Goal: Task Accomplishment & Management: Complete application form

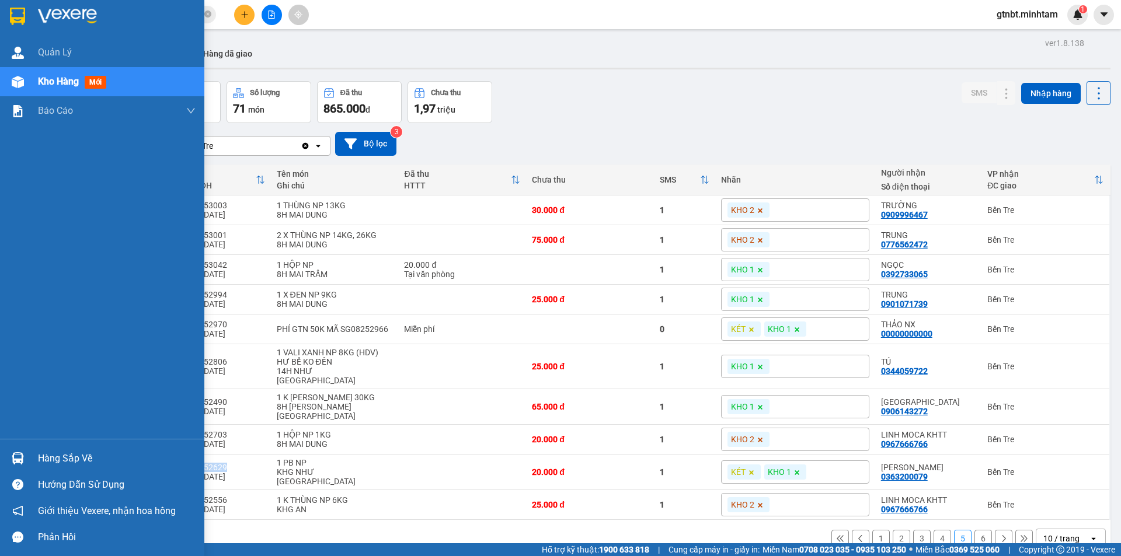
scroll to position [54, 0]
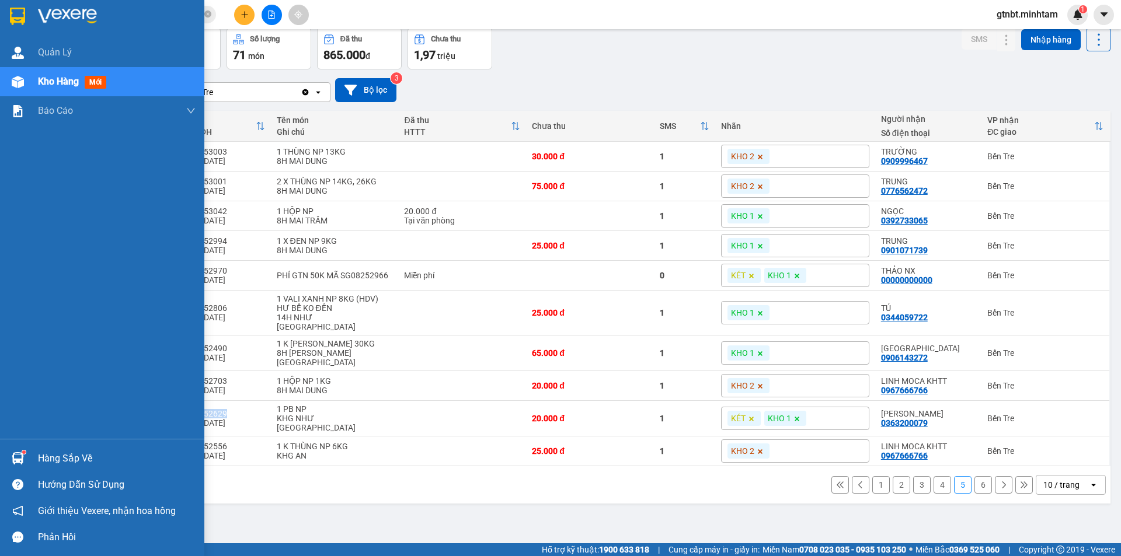
click at [17, 18] on img at bounding box center [17, 17] width 15 height 18
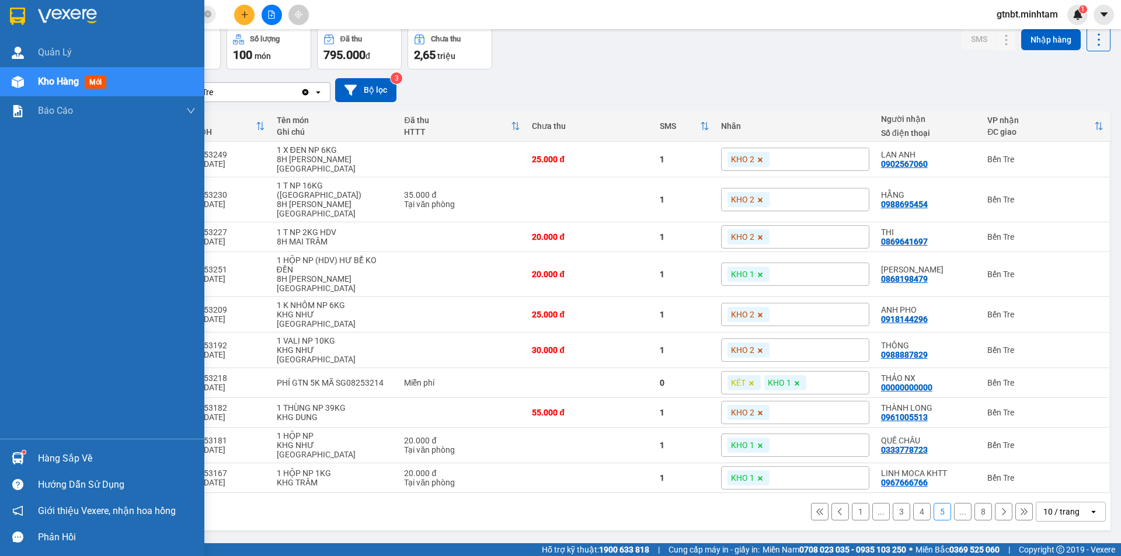
click at [20, 23] on img at bounding box center [17, 17] width 15 height 18
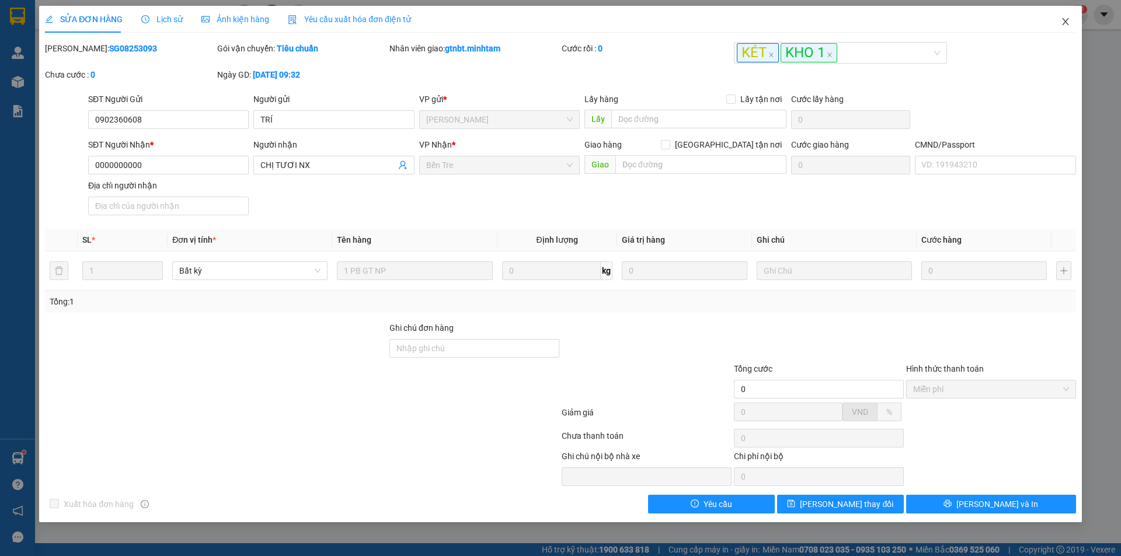
click at [1058, 23] on span "Close" at bounding box center [1065, 22] width 33 height 33
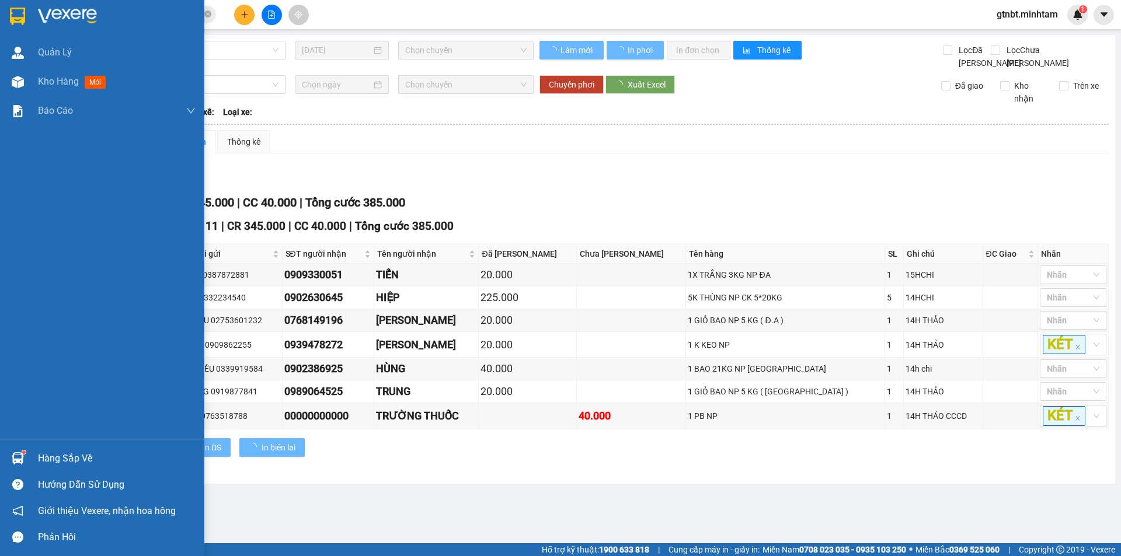
click at [6, 10] on div at bounding box center [102, 19] width 204 height 38
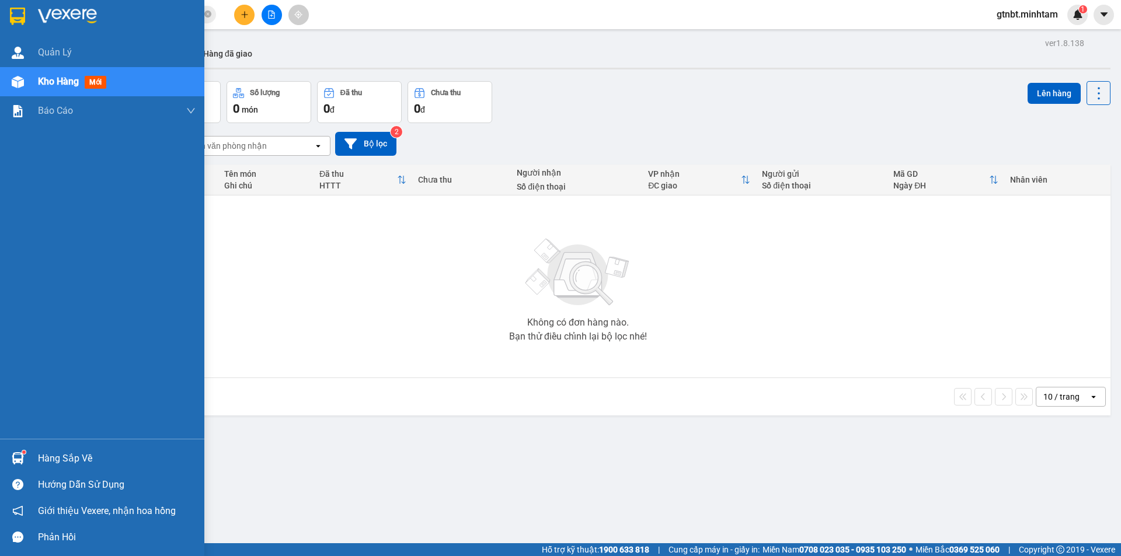
click at [29, 17] on div at bounding box center [102, 19] width 204 height 38
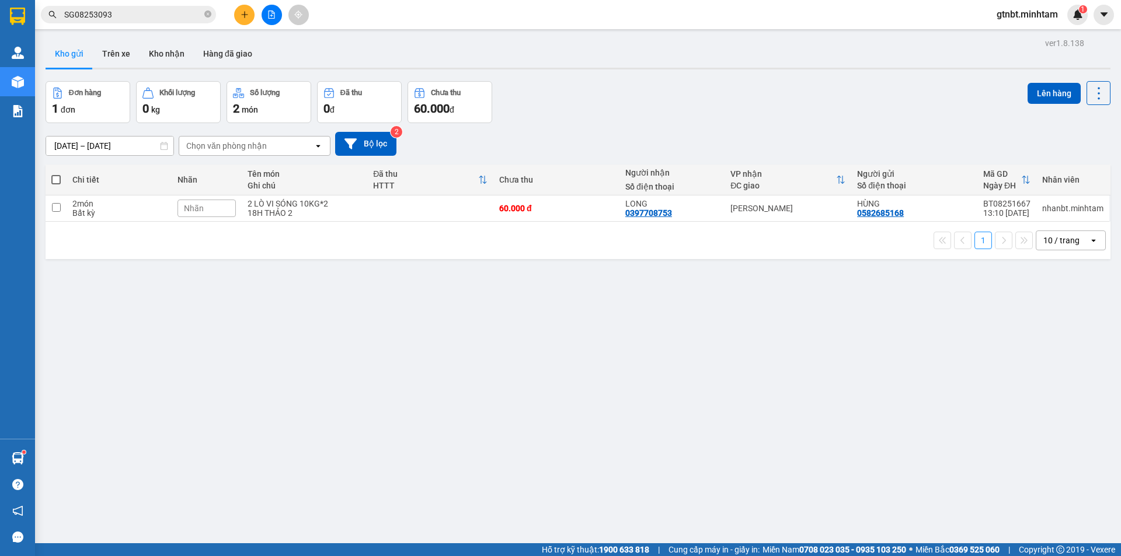
click at [201, 15] on input "SG08253093" at bounding box center [133, 14] width 138 height 13
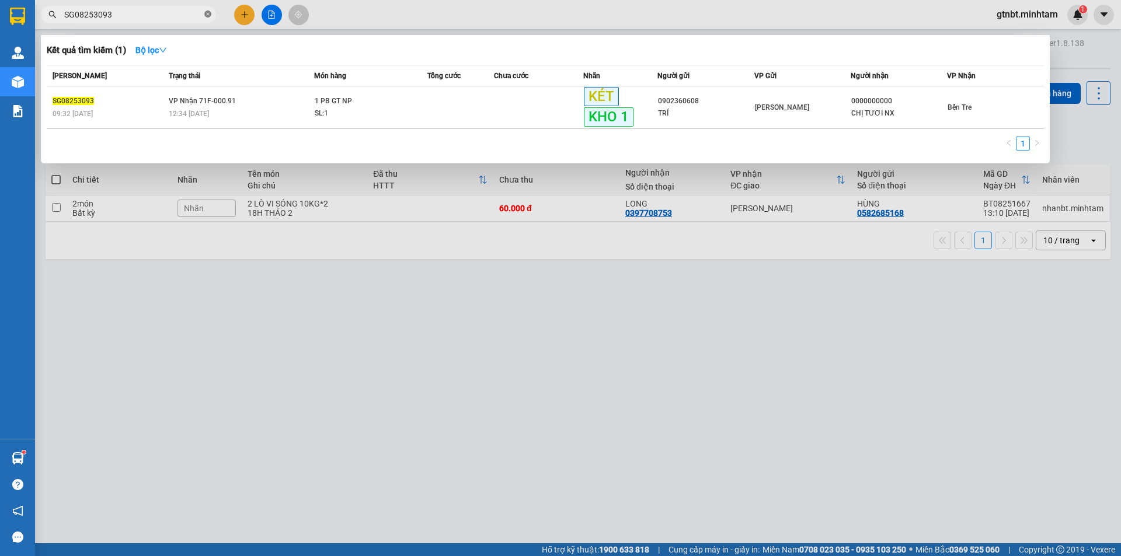
click at [205, 15] on icon "close-circle" at bounding box center [207, 14] width 7 height 7
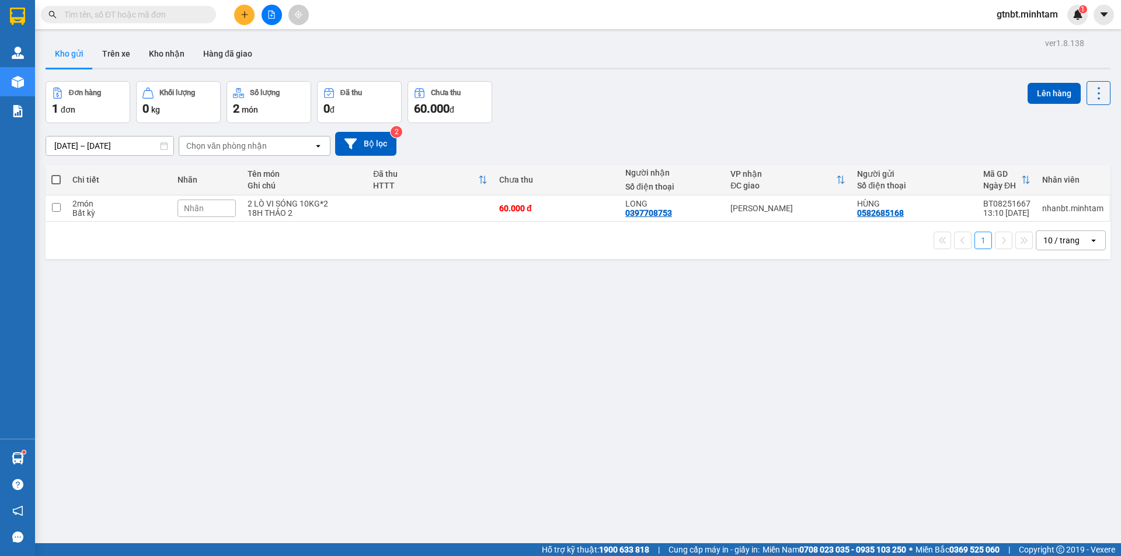
click at [187, 15] on input "text" at bounding box center [133, 14] width 138 height 13
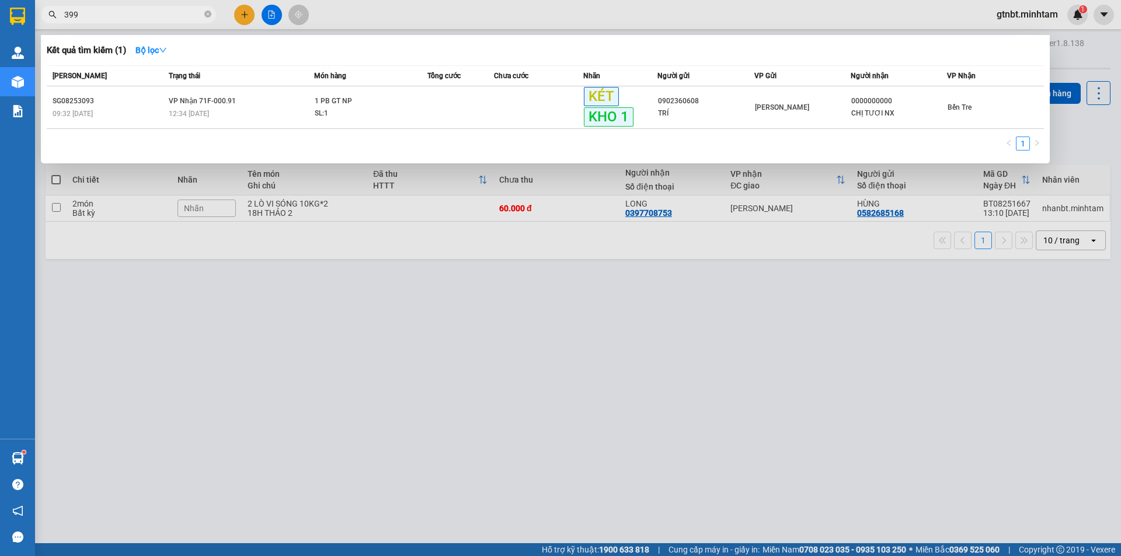
type input "3993"
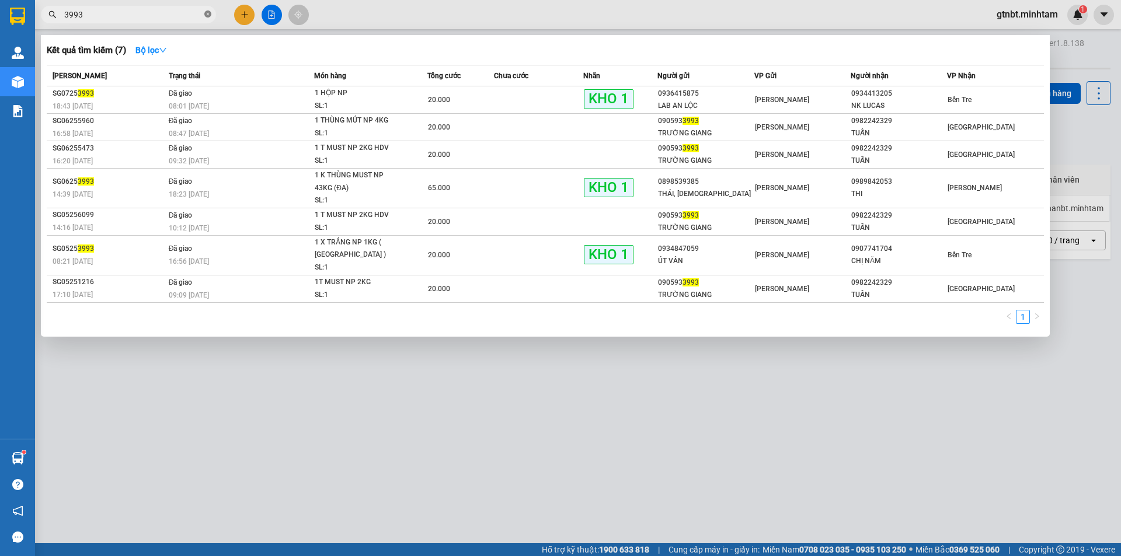
click at [208, 16] on icon "close-circle" at bounding box center [207, 14] width 7 height 7
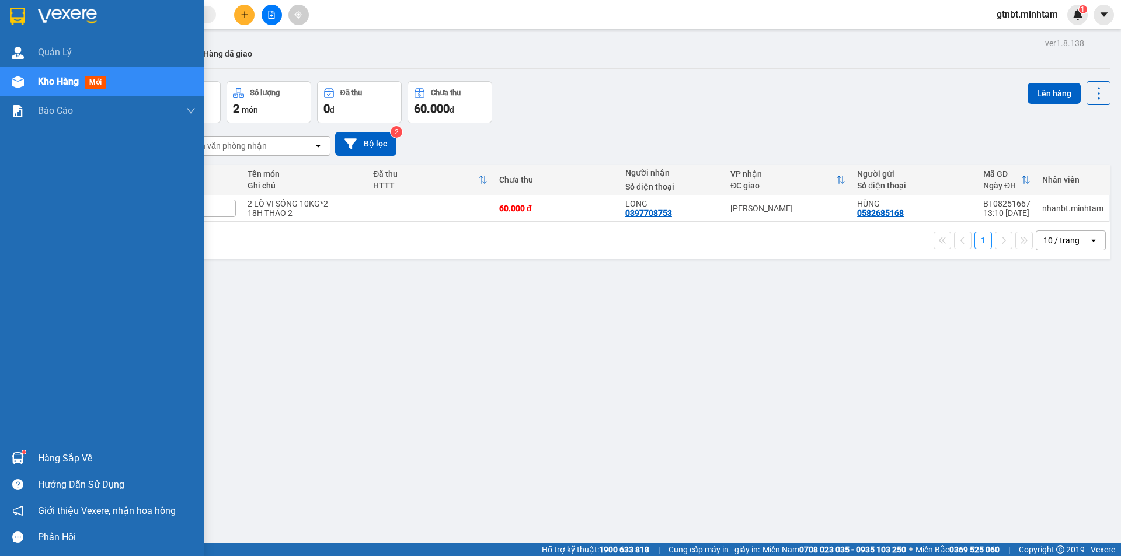
click at [21, 19] on img at bounding box center [17, 17] width 15 height 18
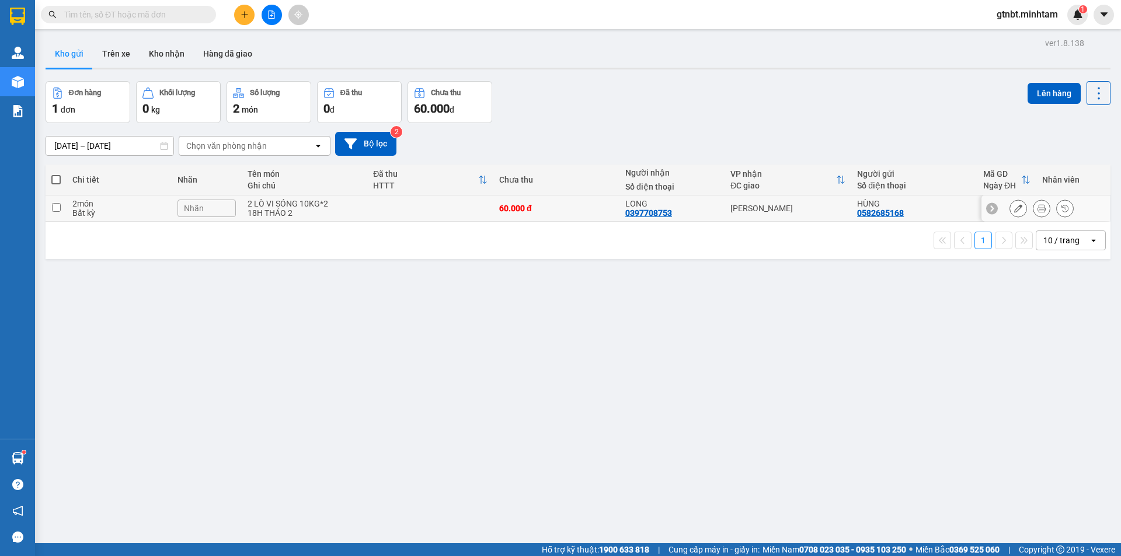
click at [369, 207] on td at bounding box center [430, 209] width 126 height 26
checkbox input "true"
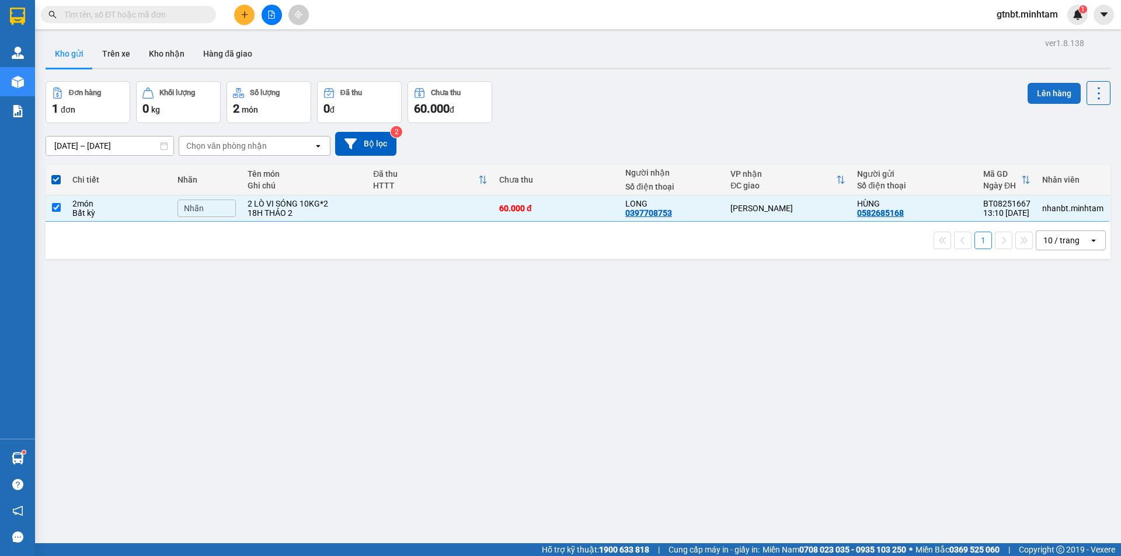
click at [1034, 99] on button "Lên hàng" at bounding box center [1053, 93] width 53 height 21
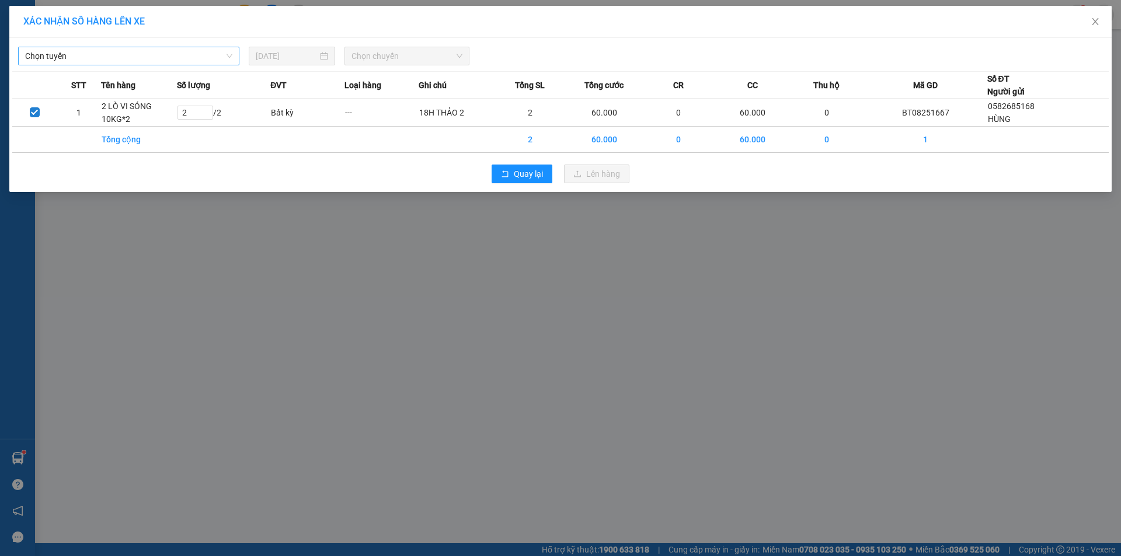
click at [165, 59] on span "Chọn tuyến" at bounding box center [128, 56] width 207 height 18
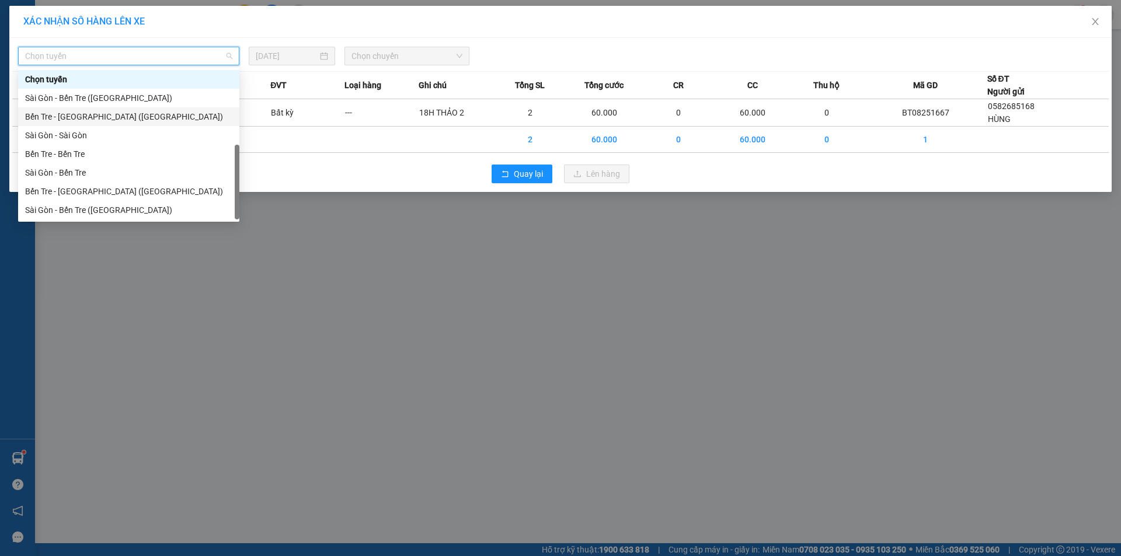
scroll to position [19, 0]
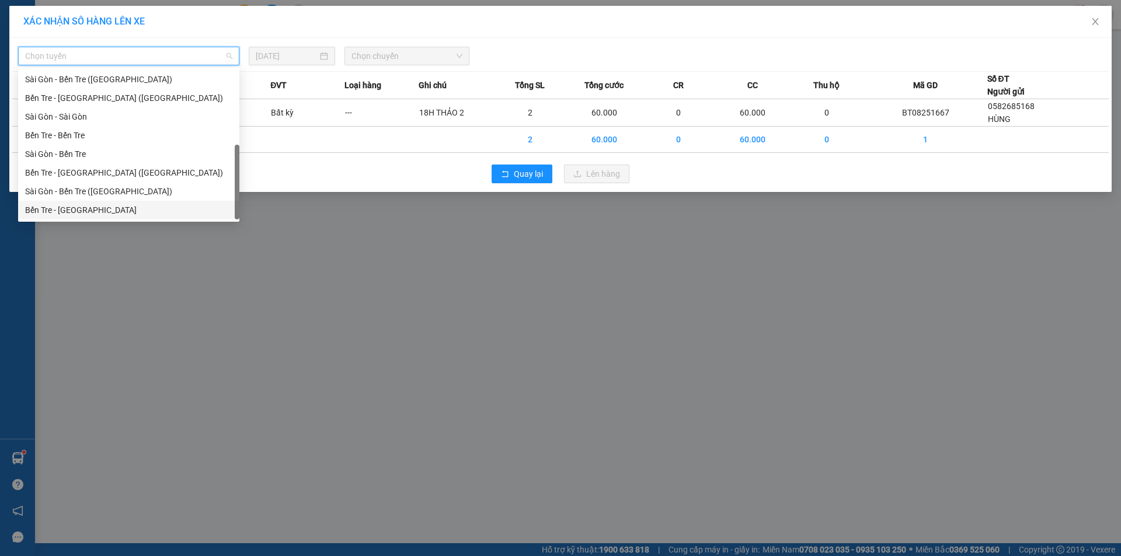
click at [78, 210] on div "Bến Tre - [GEOGRAPHIC_DATA]" at bounding box center [128, 210] width 207 height 13
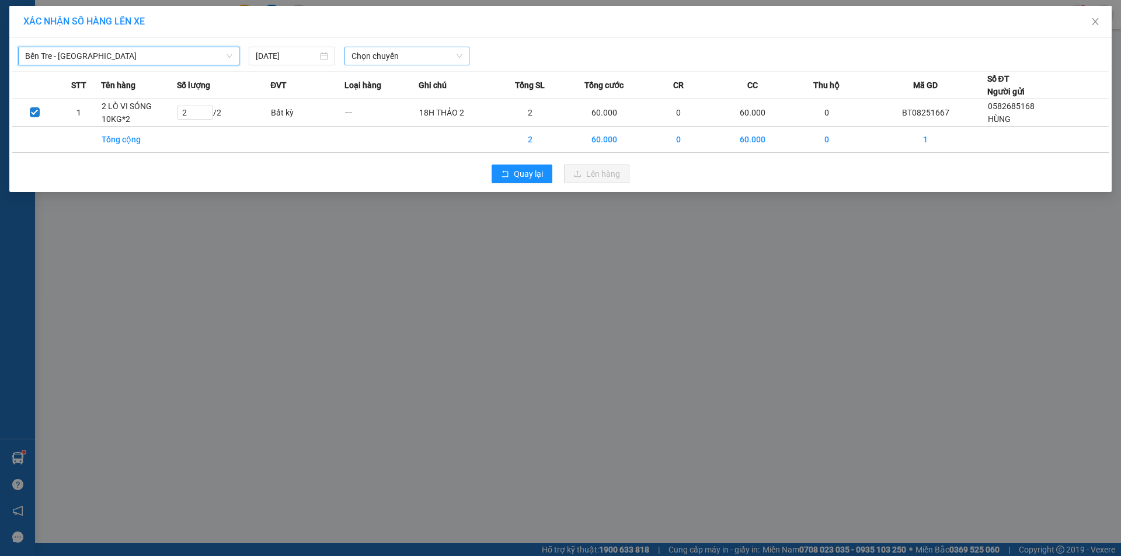
click at [378, 53] on span "Chọn chuyến" at bounding box center [406, 56] width 111 height 18
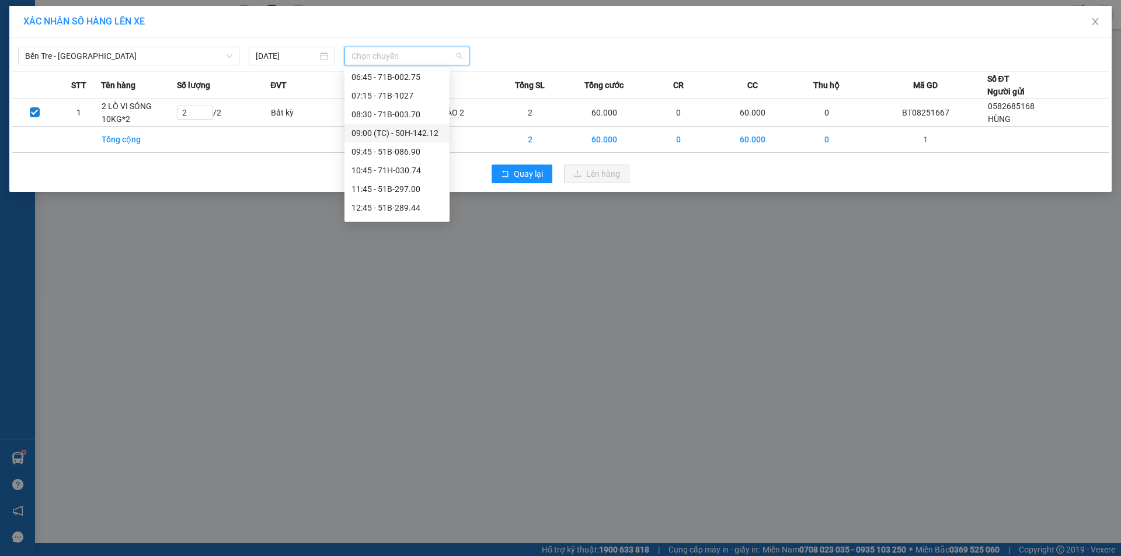
scroll to position [117, 0]
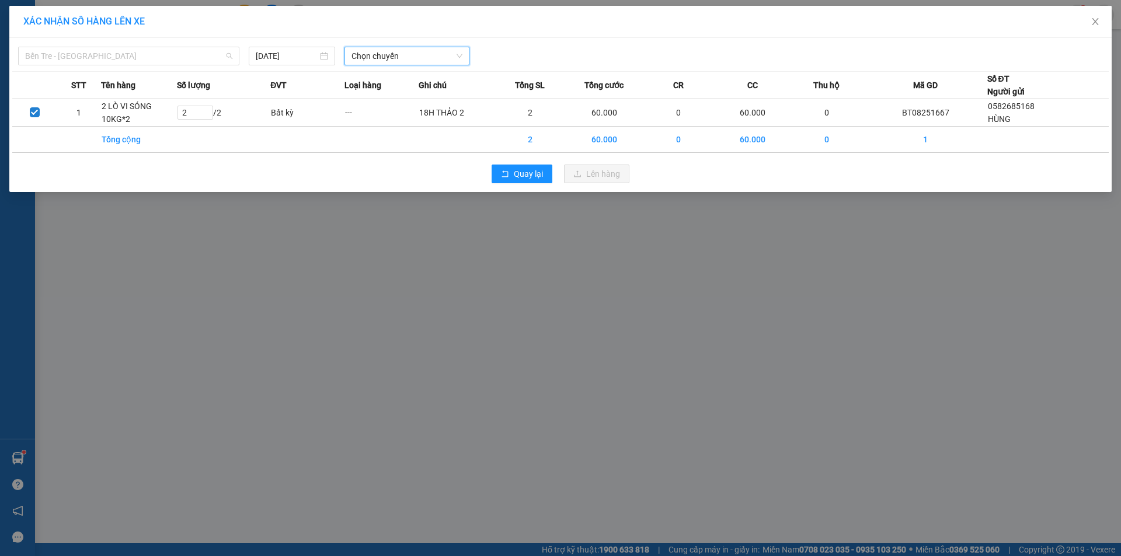
drag, startPoint x: 163, startPoint y: 54, endPoint x: 149, endPoint y: 86, distance: 35.0
click at [163, 55] on span "Bến Tre - [GEOGRAPHIC_DATA]" at bounding box center [128, 56] width 207 height 18
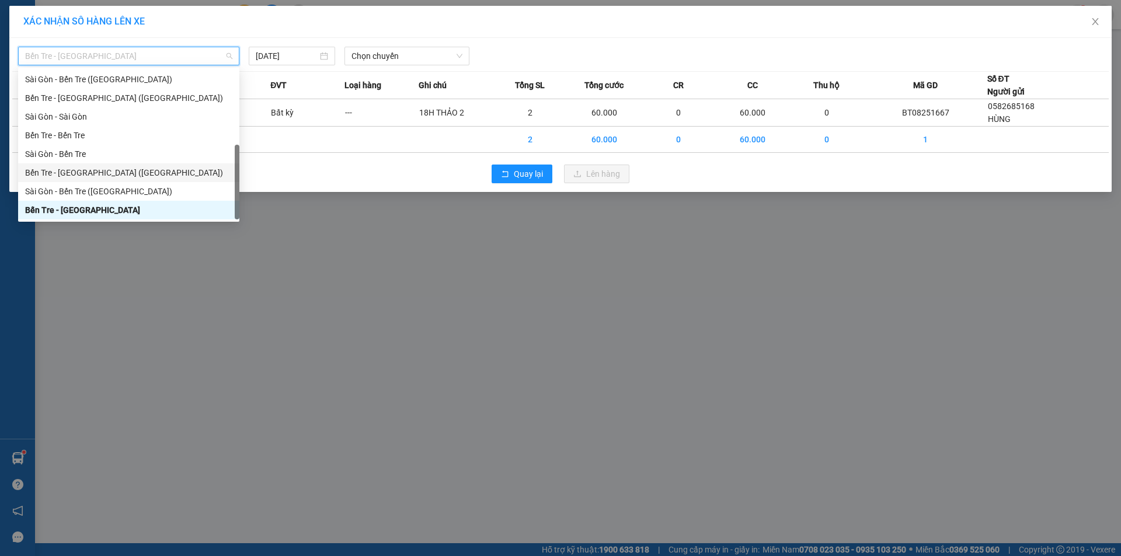
click at [96, 172] on div "Bến Tre - [GEOGRAPHIC_DATA] ([GEOGRAPHIC_DATA])" at bounding box center [128, 172] width 207 height 13
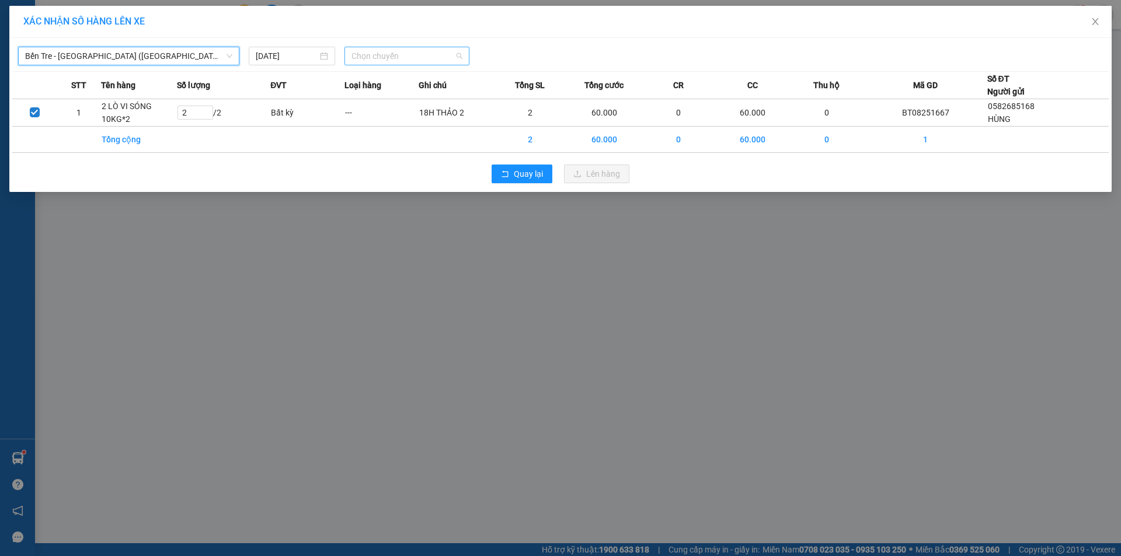
scroll to position [0, 0]
click at [372, 54] on span "Chọn chuyến" at bounding box center [406, 56] width 111 height 18
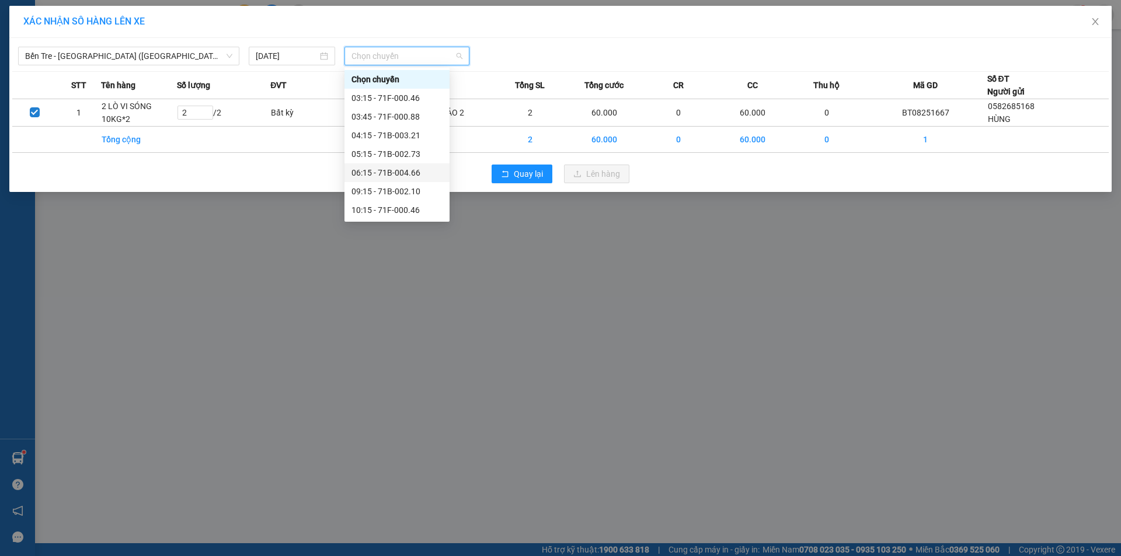
scroll to position [93, 0]
click at [399, 171] on div "13:15 - 71B-002.73" at bounding box center [396, 172] width 91 height 13
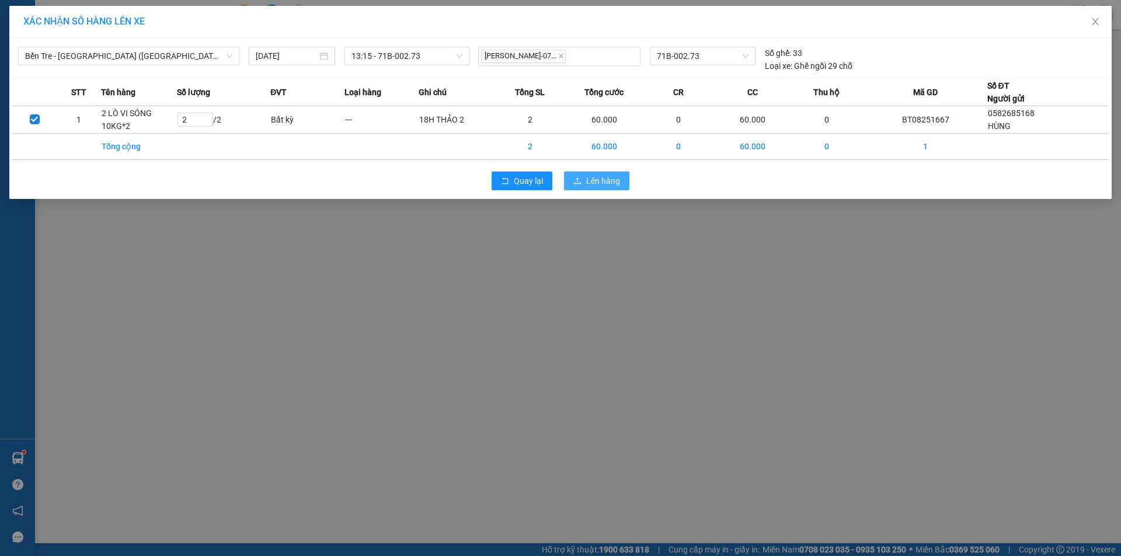
click at [598, 177] on span "Lên hàng" at bounding box center [603, 181] width 34 height 13
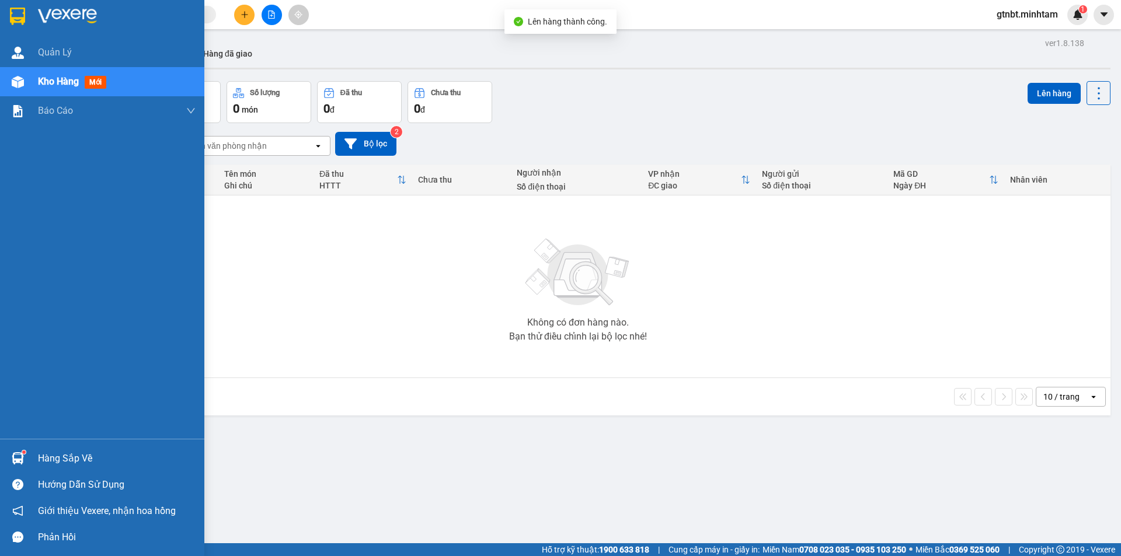
click at [20, 16] on img at bounding box center [17, 17] width 15 height 18
click at [30, 13] on div at bounding box center [102, 19] width 204 height 38
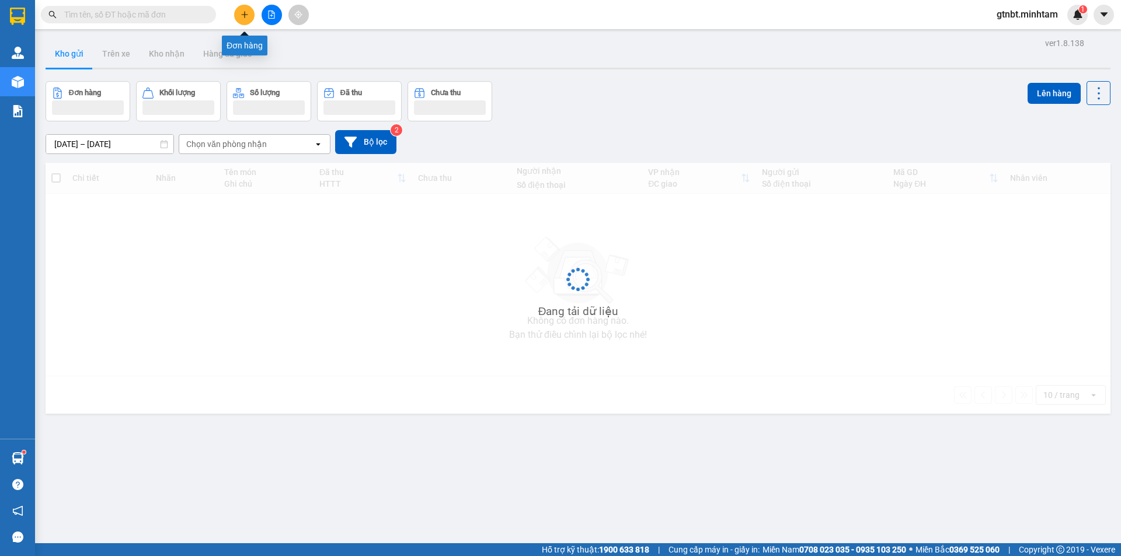
click at [243, 13] on icon "plus" at bounding box center [244, 15] width 8 height 8
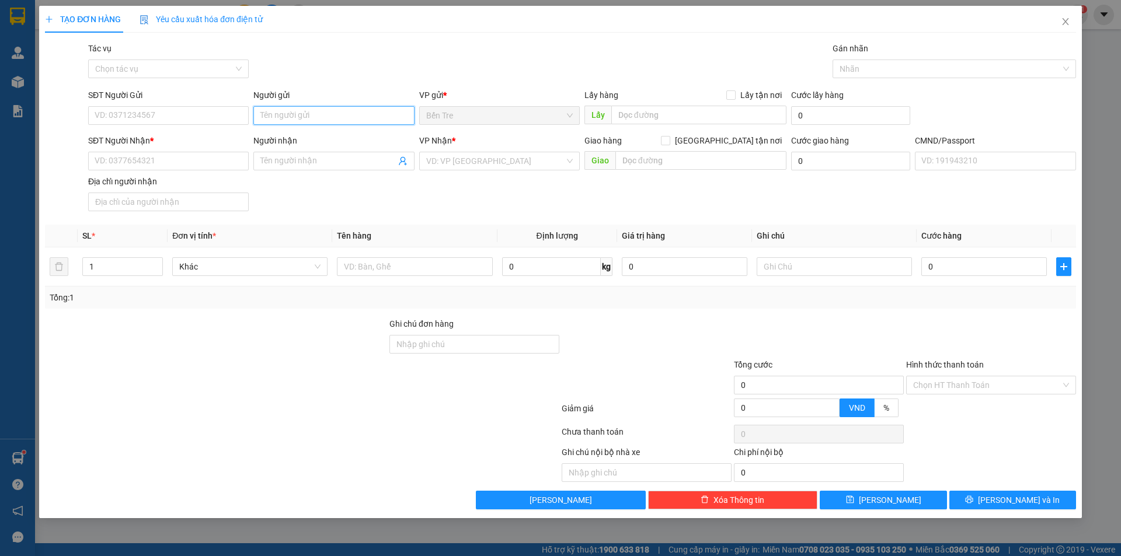
click at [305, 111] on input "Người gửi" at bounding box center [333, 115] width 160 height 19
type input "THẢO 2 NX"
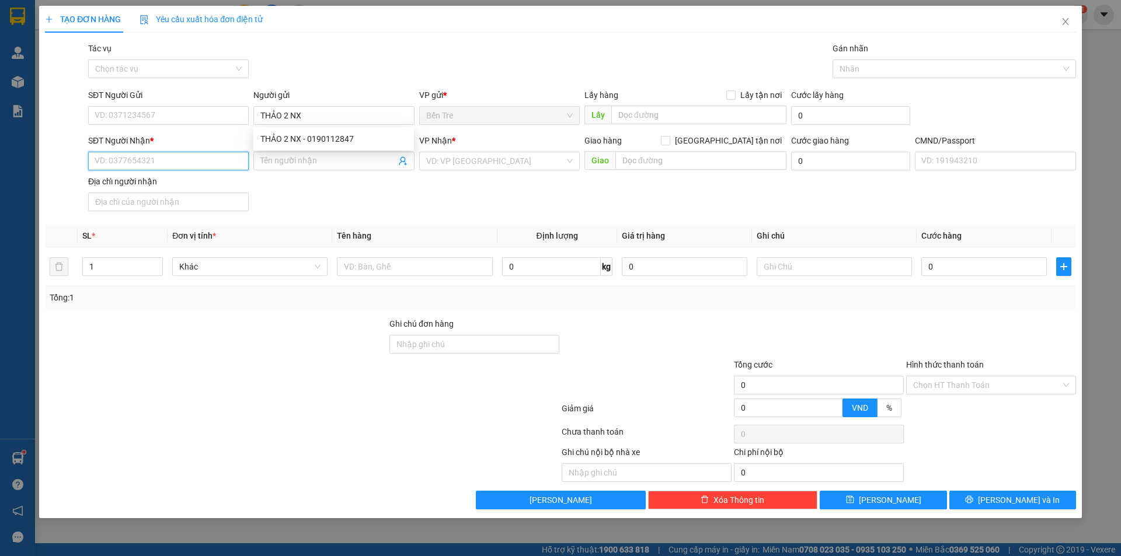
click at [104, 159] on input "SĐT Người Nhận *" at bounding box center [168, 161] width 160 height 19
type input "00000000000"
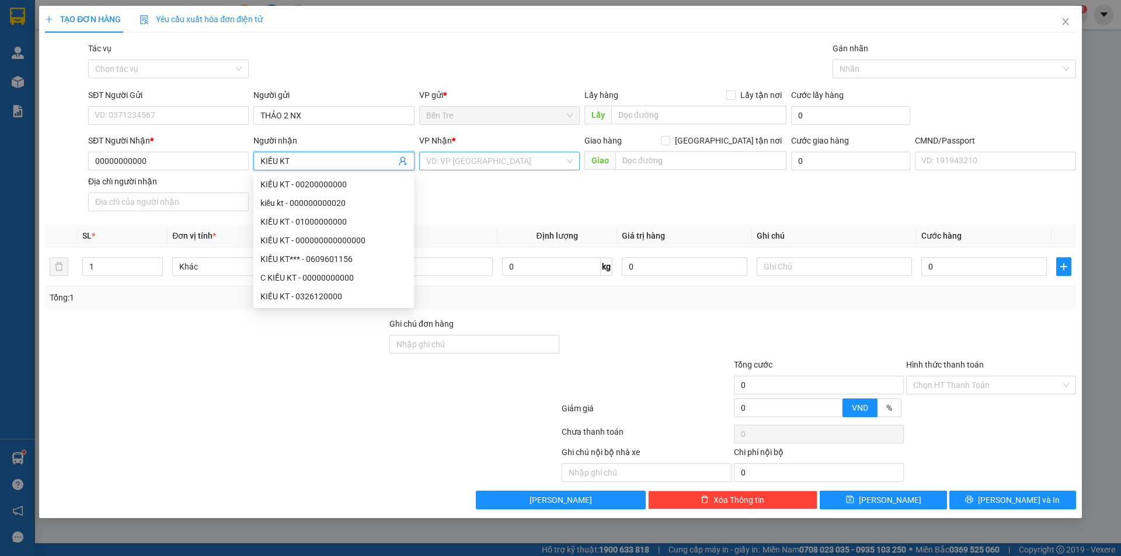
type input "KIỀU KT"
click at [456, 160] on input "search" at bounding box center [495, 161] width 138 height 18
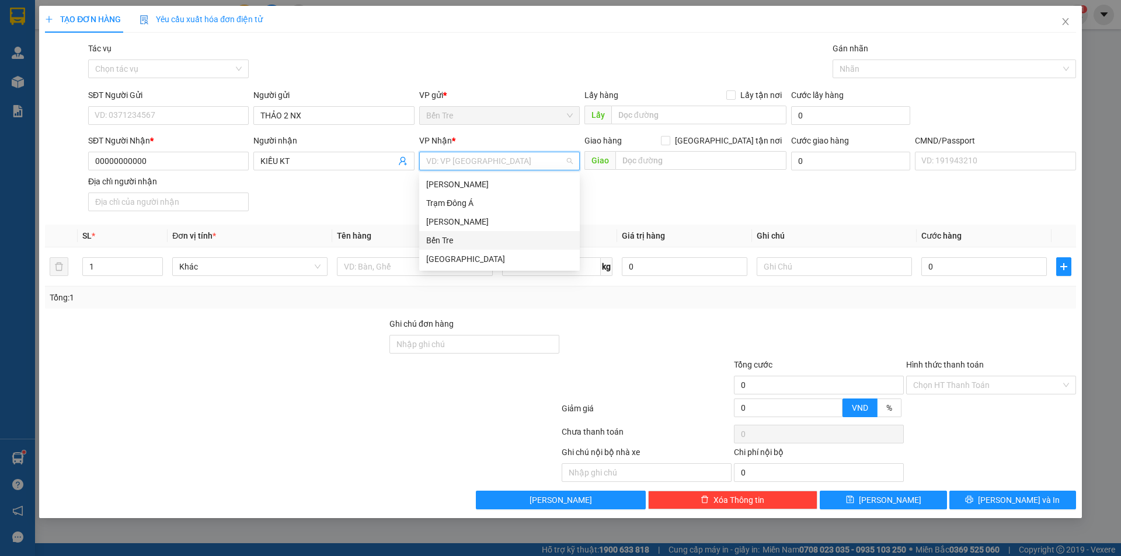
click at [456, 235] on div "Bến Tre" at bounding box center [499, 240] width 146 height 13
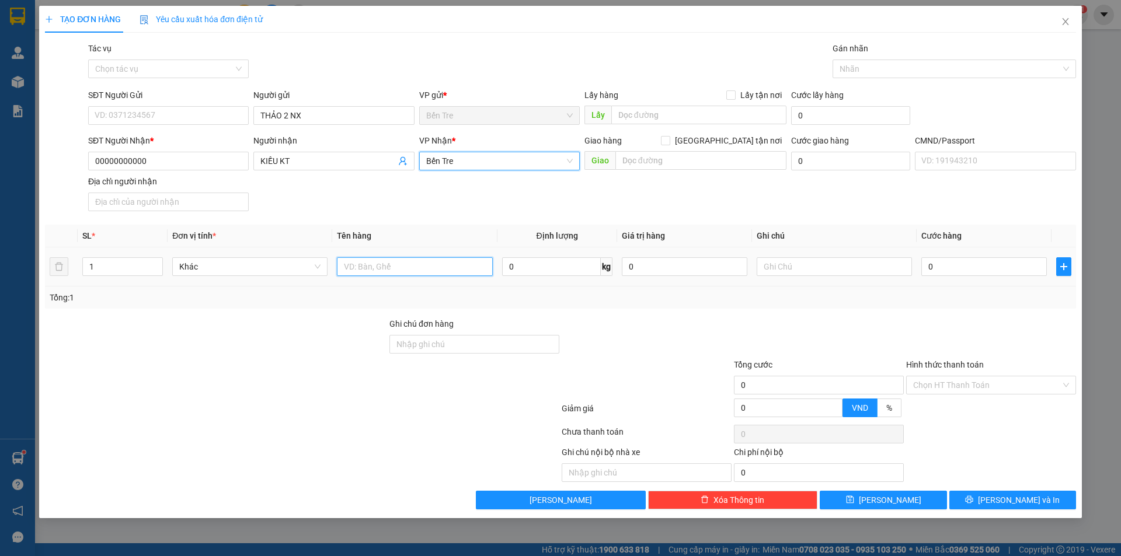
click at [402, 272] on input "text" at bounding box center [414, 266] width 155 height 19
click at [446, 266] on input "PHÍ GTN MÃ SG08253366" at bounding box center [414, 266] width 155 height 19
type input "PHÍ GTN MÃ SG08253117"
click at [961, 270] on input "0" at bounding box center [983, 266] width 125 height 19
type input "2"
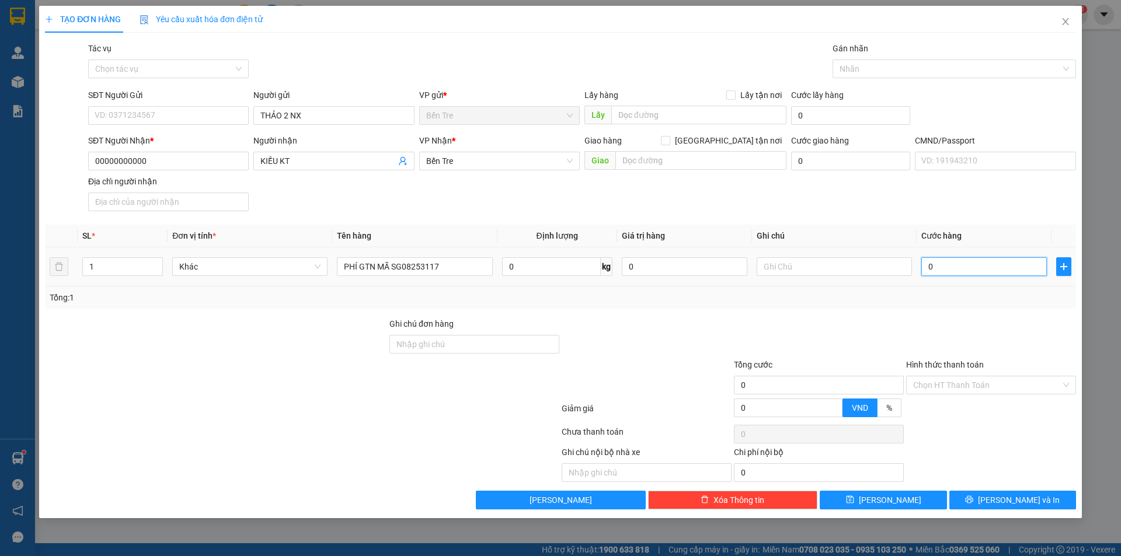
type input "2"
type input "20"
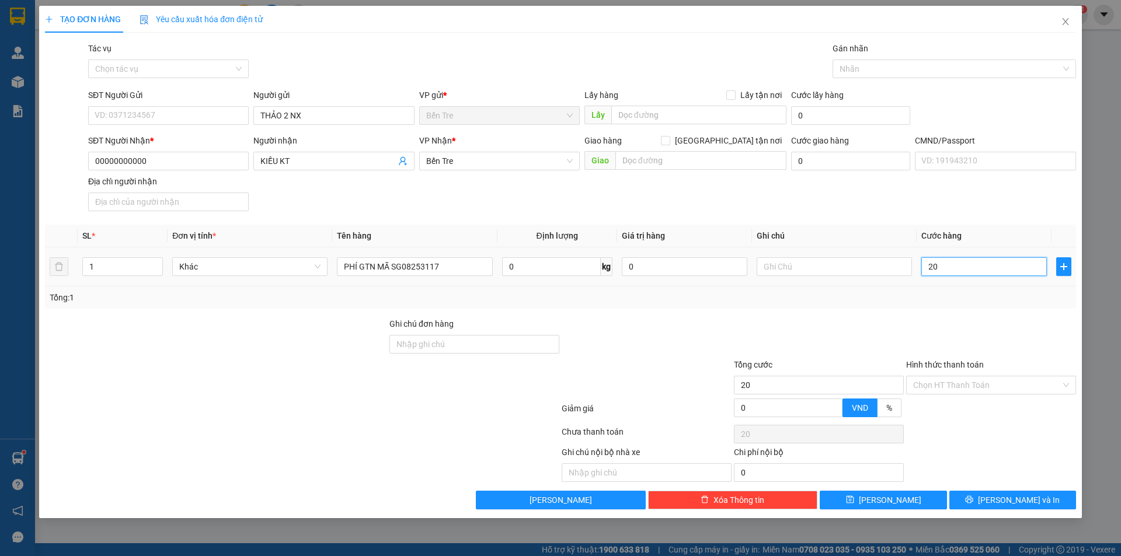
type input "200"
type input "200.000"
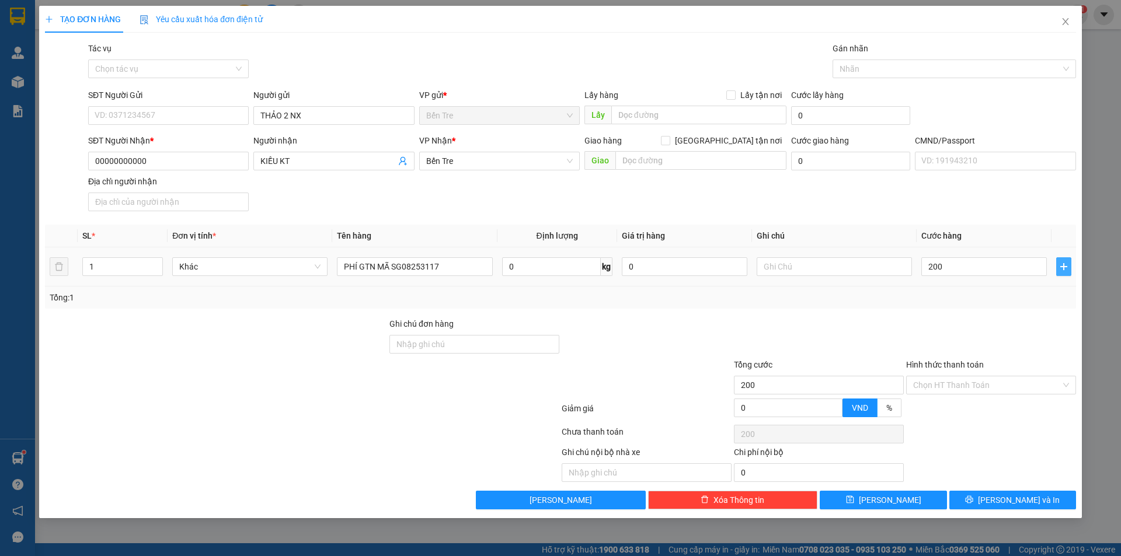
type input "200.000"
click at [1060, 269] on icon "plus" at bounding box center [1063, 266] width 9 height 9
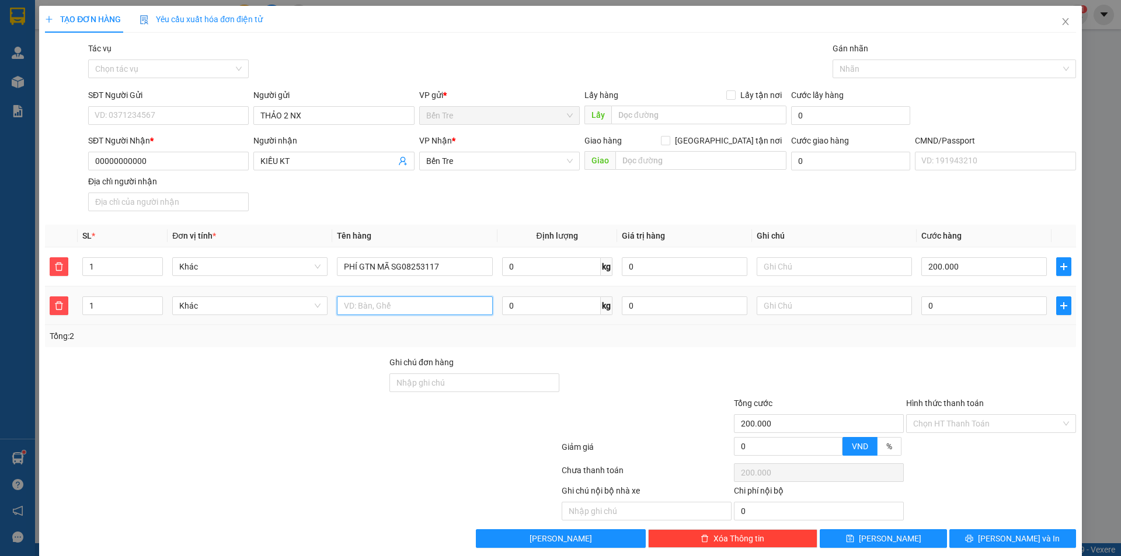
click at [420, 308] on input "text" at bounding box center [414, 305] width 155 height 19
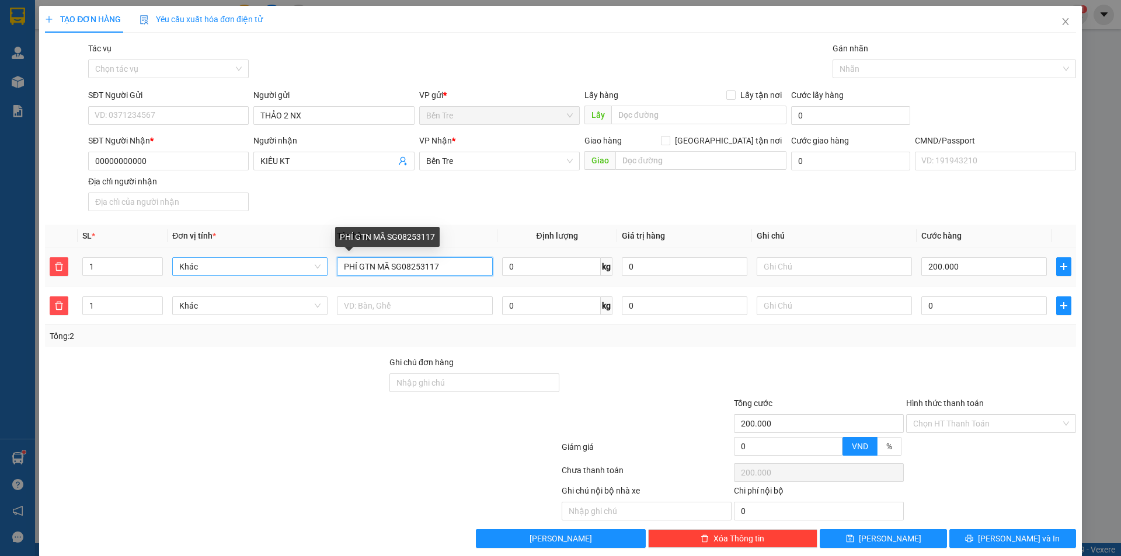
drag, startPoint x: 417, startPoint y: 268, endPoint x: 305, endPoint y: 265, distance: 112.1
click at [305, 265] on tr "1 Khác PHÍ GTN MÃ SG08253117 0 kg 0 200.000" at bounding box center [560, 266] width 1031 height 39
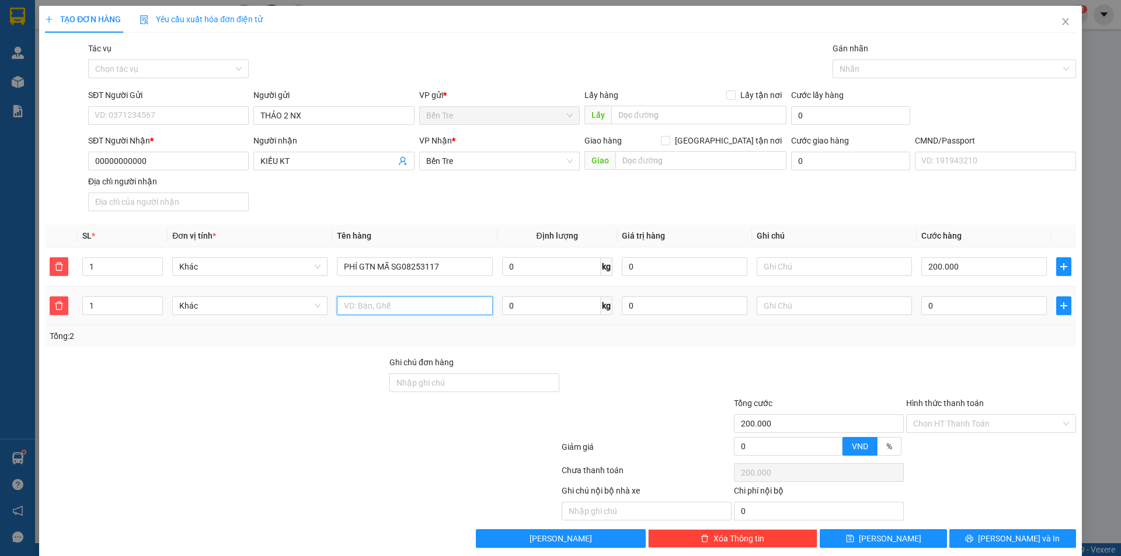
click at [360, 306] on input "text" at bounding box center [414, 305] width 155 height 19
paste input "PHÍ GTN MÃ SG0825"
type input "PHÍ GTN MÃ SG08253214"
click at [992, 311] on input "0" at bounding box center [983, 305] width 125 height 19
type input "200.005"
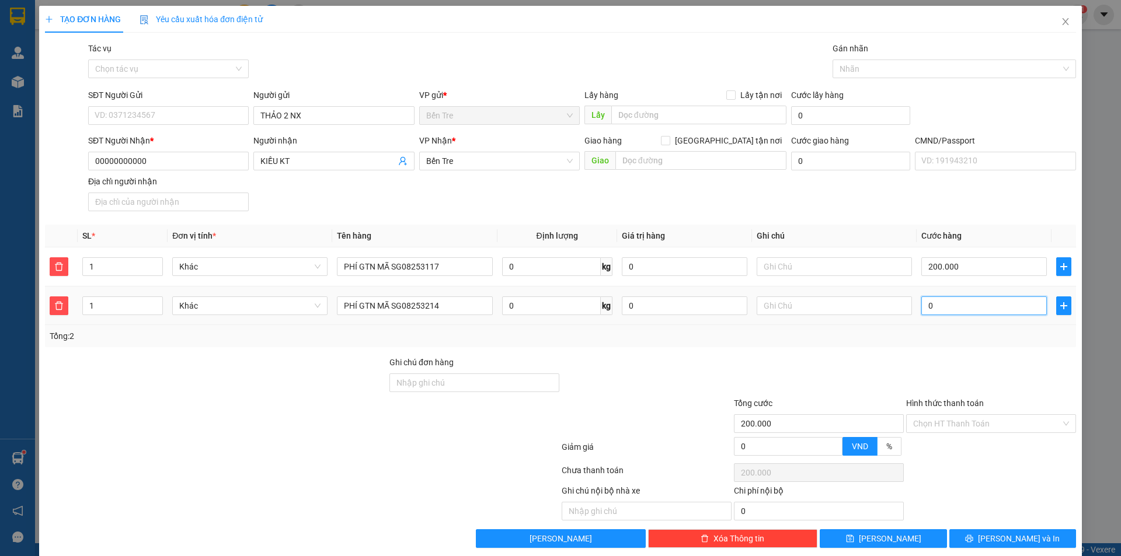
type input "200.005"
type input "5"
type input "205.000"
type input "5.000"
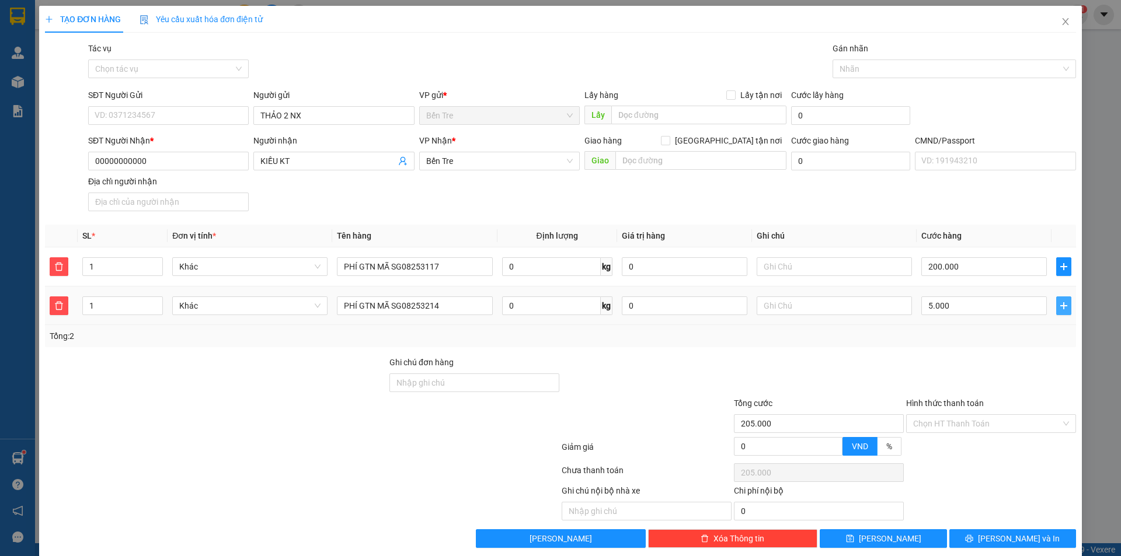
click at [1059, 308] on icon "plus" at bounding box center [1063, 305] width 9 height 9
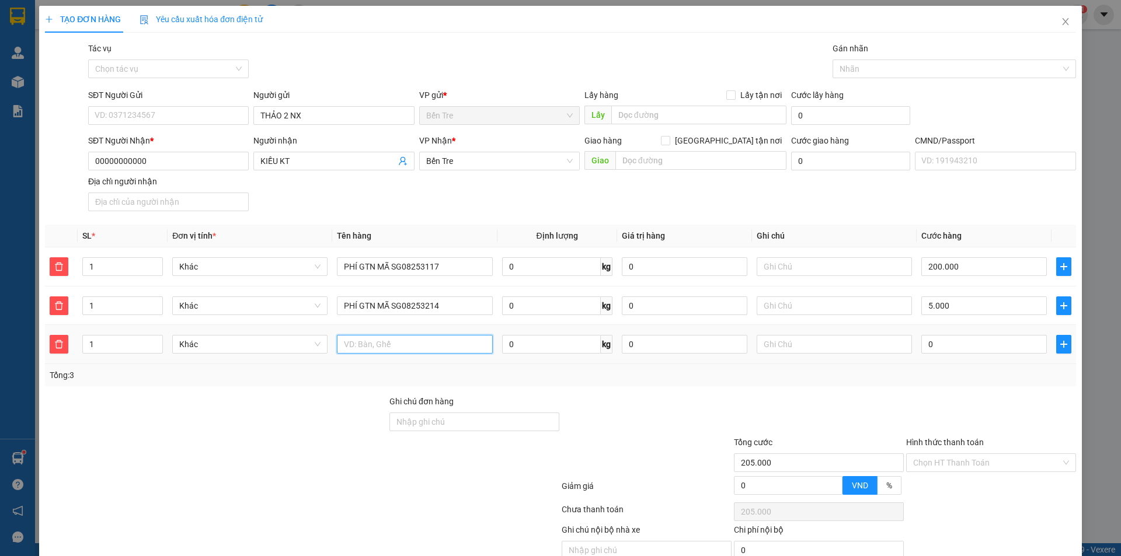
click at [442, 347] on input "text" at bounding box center [414, 344] width 155 height 19
click at [434, 348] on input "text" at bounding box center [414, 344] width 155 height 19
paste input "PHÍ GTN MÃ SG0825"
type input "PHÍ GTN MÃ SG08253131"
click at [972, 343] on input "0" at bounding box center [983, 344] width 125 height 19
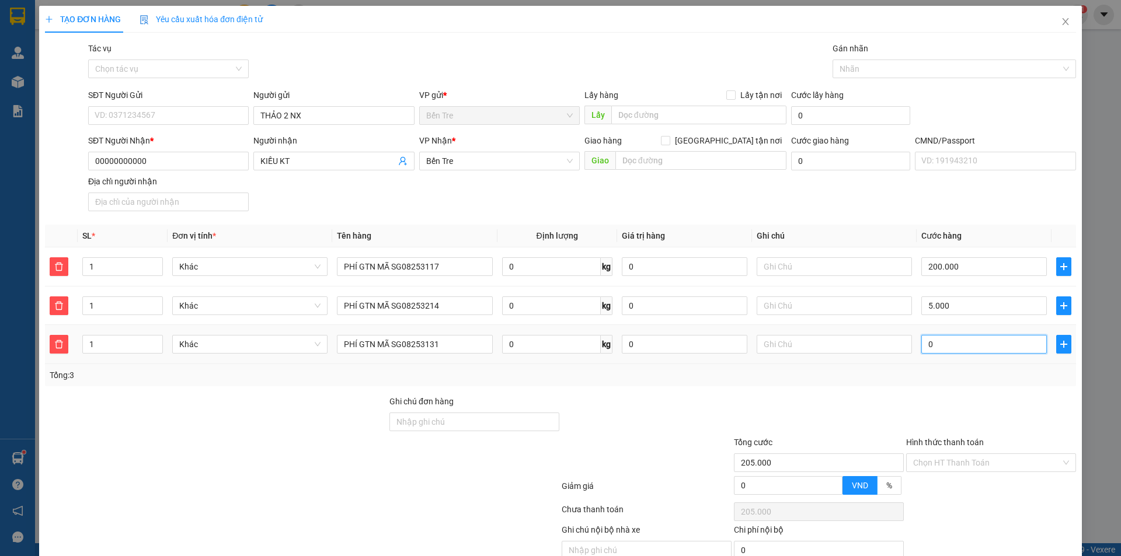
type input "205.004"
type input "4"
type input "205.040"
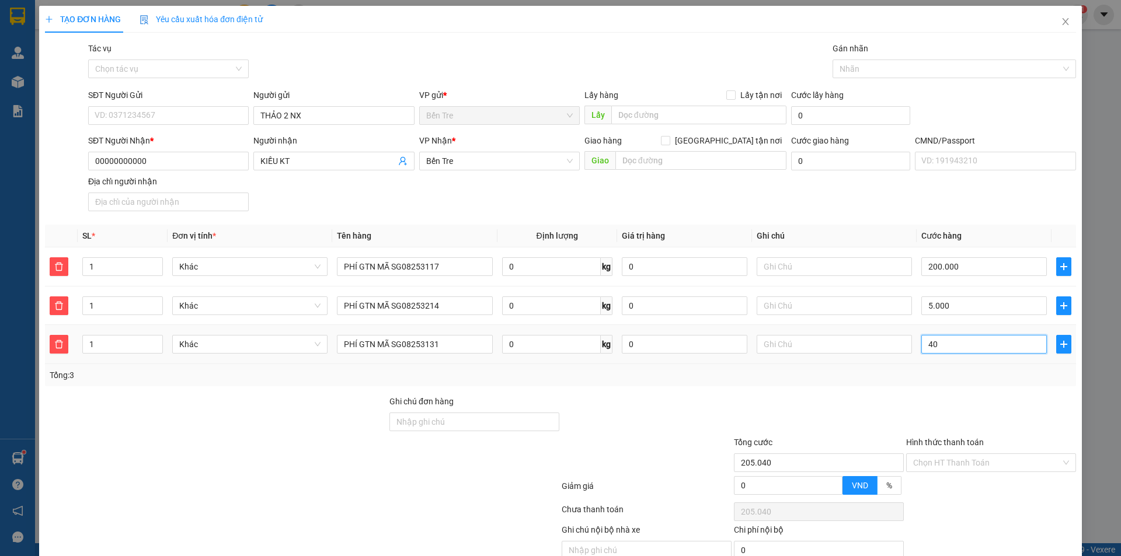
type input "40"
type input "245.000"
type input "40.000"
click at [1059, 348] on icon "plus" at bounding box center [1063, 344] width 9 height 9
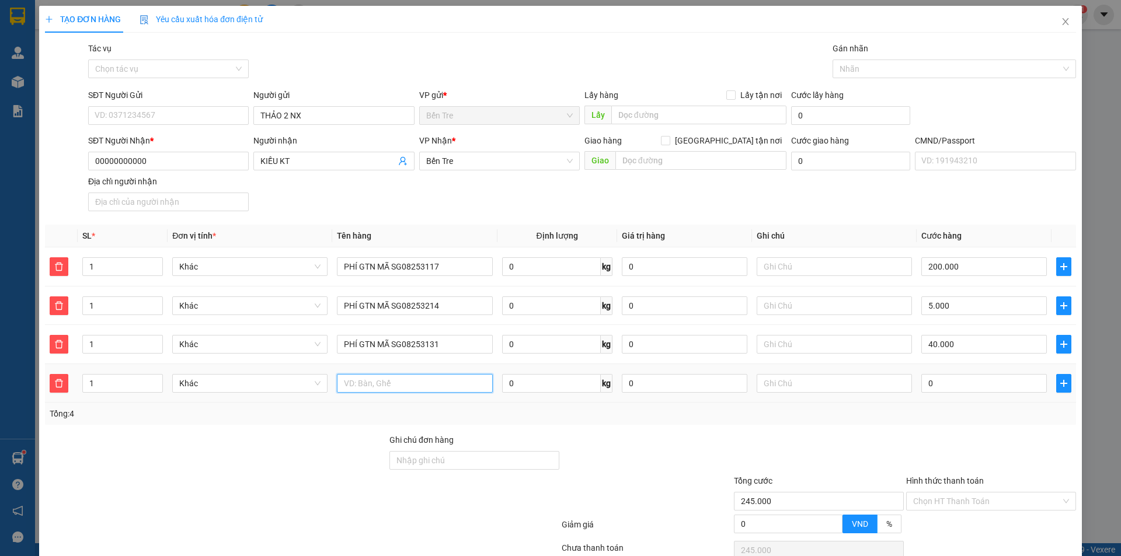
drag, startPoint x: 434, startPoint y: 386, endPoint x: 443, endPoint y: 383, distance: 9.8
click at [435, 385] on input "text" at bounding box center [414, 383] width 155 height 19
click at [372, 386] on input "text" at bounding box center [414, 383] width 155 height 19
paste input "PHÍ GTN MÃ SG0825"
type input "PHÍ GTN MÃ SG08253107"
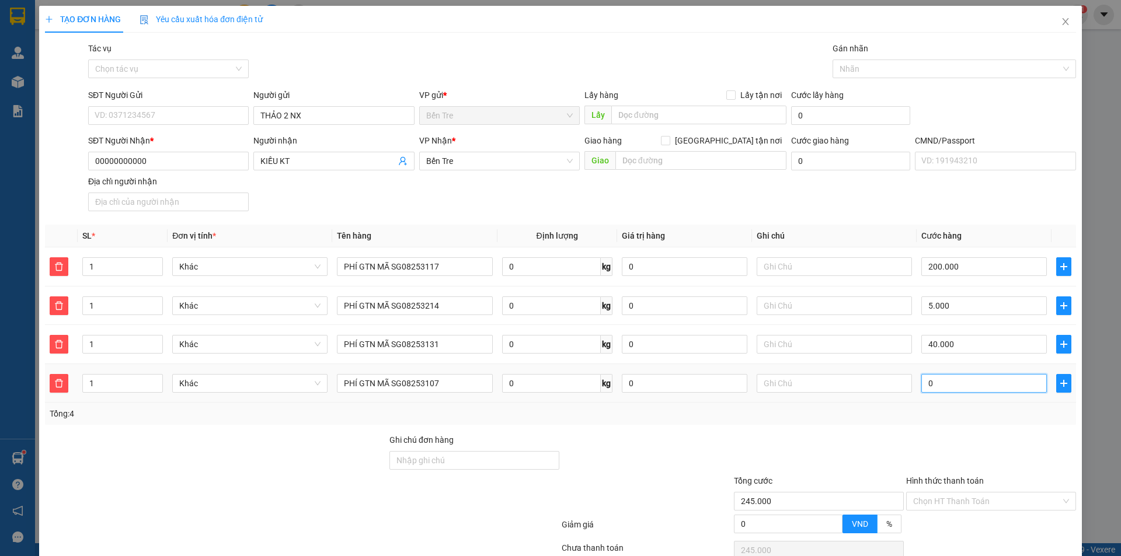
click at [972, 384] on input "0" at bounding box center [983, 383] width 125 height 19
type input "245.002"
type input "2"
type input "245.020"
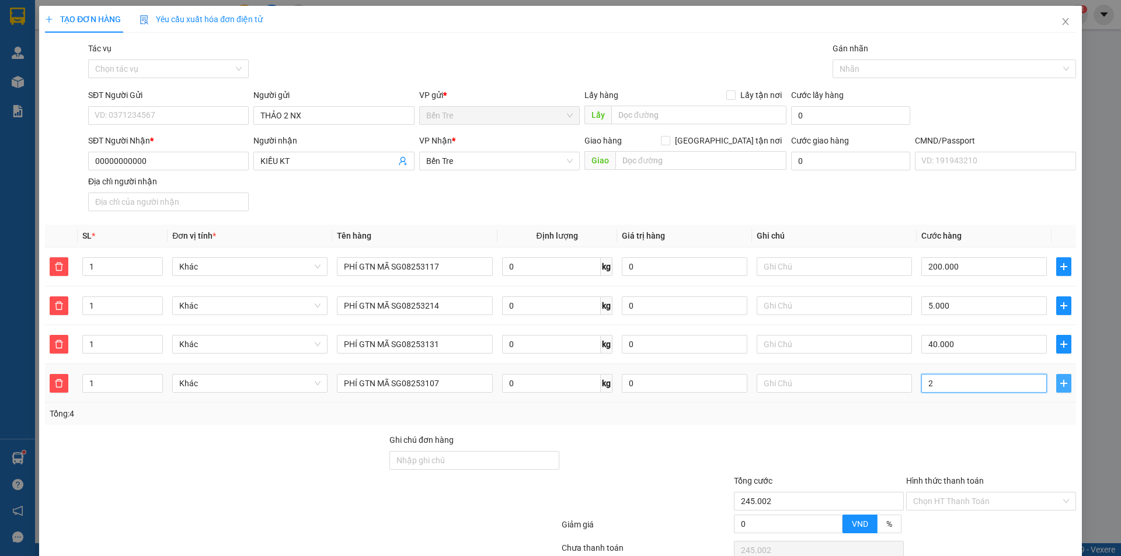
type input "245.020"
type input "20"
type input "265.000"
type input "20.000"
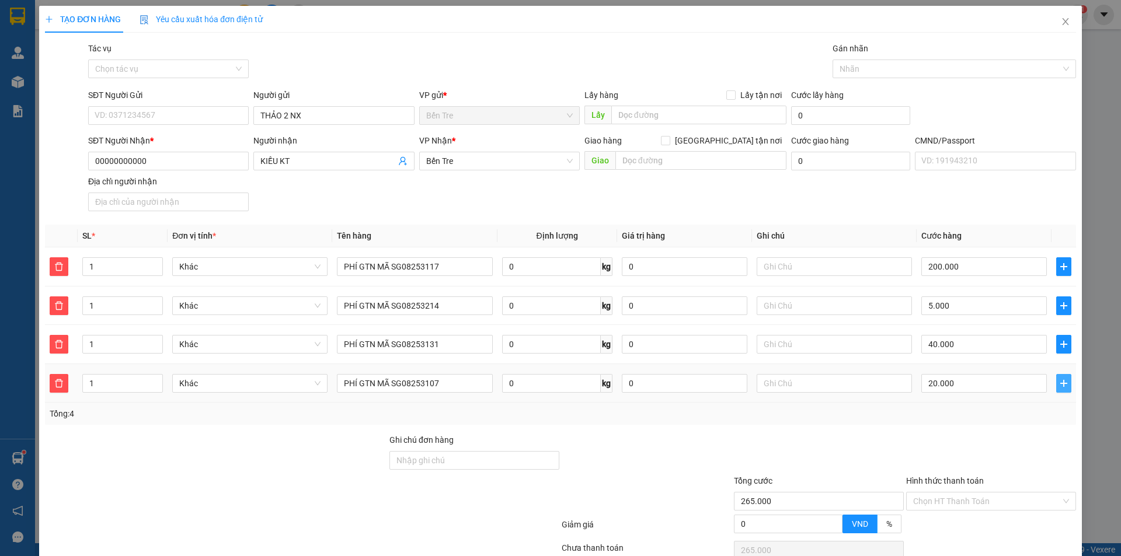
click at [1060, 383] on span "plus" at bounding box center [1063, 383] width 14 height 9
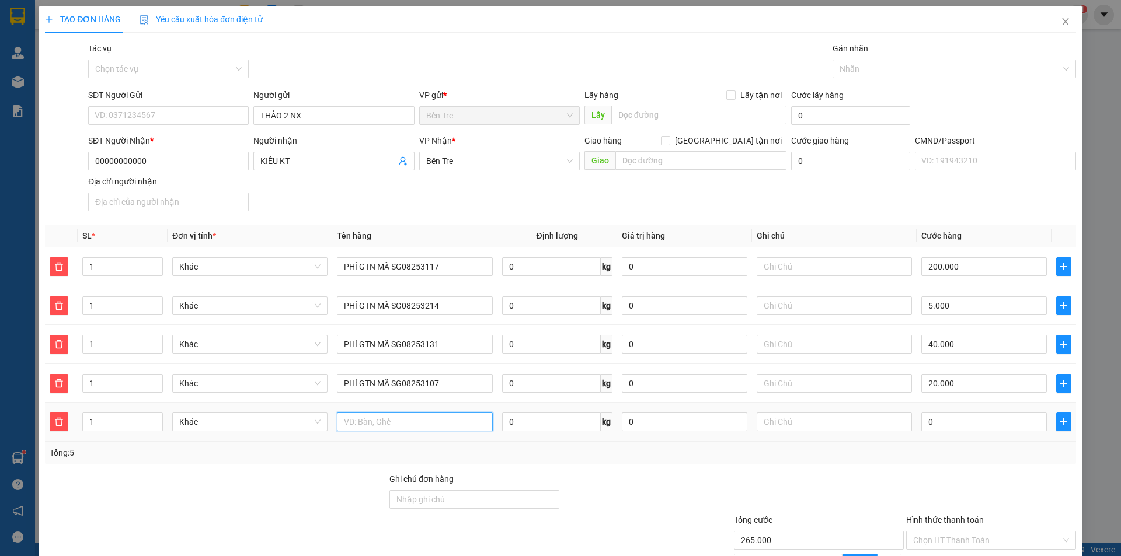
click at [420, 423] on input "text" at bounding box center [414, 422] width 155 height 19
paste input "PHÍ GTN MÃ SG0825"
type input "PHÍ GTN MÃ SG08253366"
click at [936, 423] on input "0" at bounding box center [983, 422] width 125 height 19
type input "265.004"
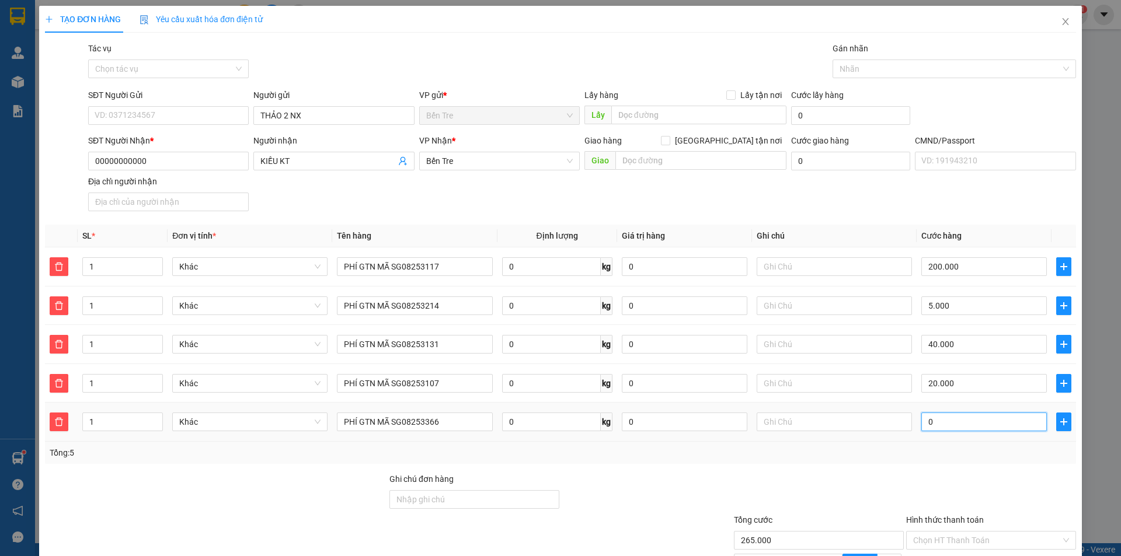
type input "265.004"
type input "4"
type input "265.040"
type input "40"
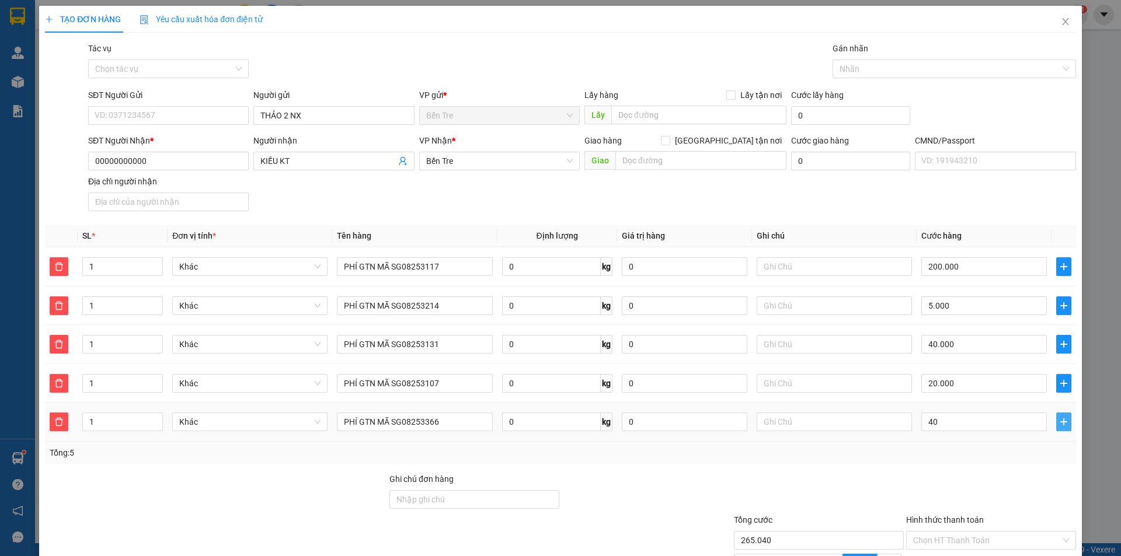
type input "305.000"
type input "40.000"
click at [1059, 421] on icon "plus" at bounding box center [1063, 421] width 9 height 9
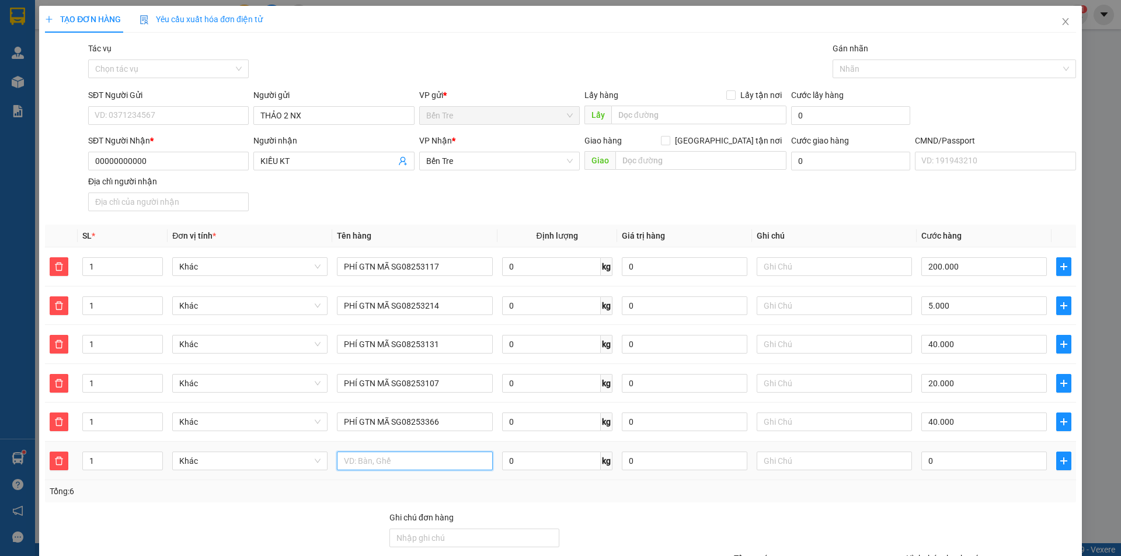
click at [456, 461] on input "text" at bounding box center [414, 461] width 155 height 19
click at [61, 460] on icon "delete" at bounding box center [58, 460] width 9 height 9
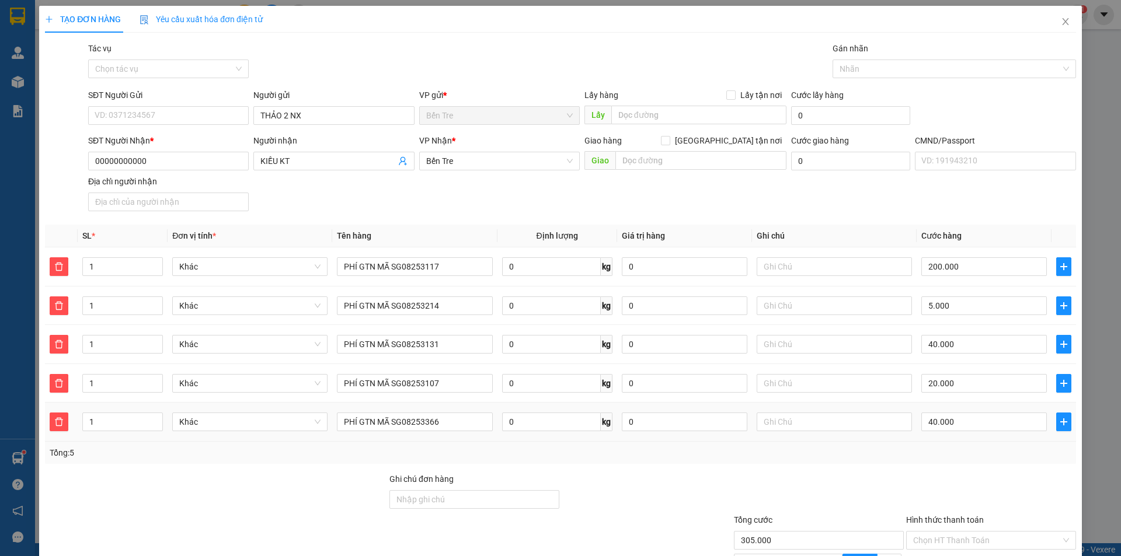
scroll to position [117, 0]
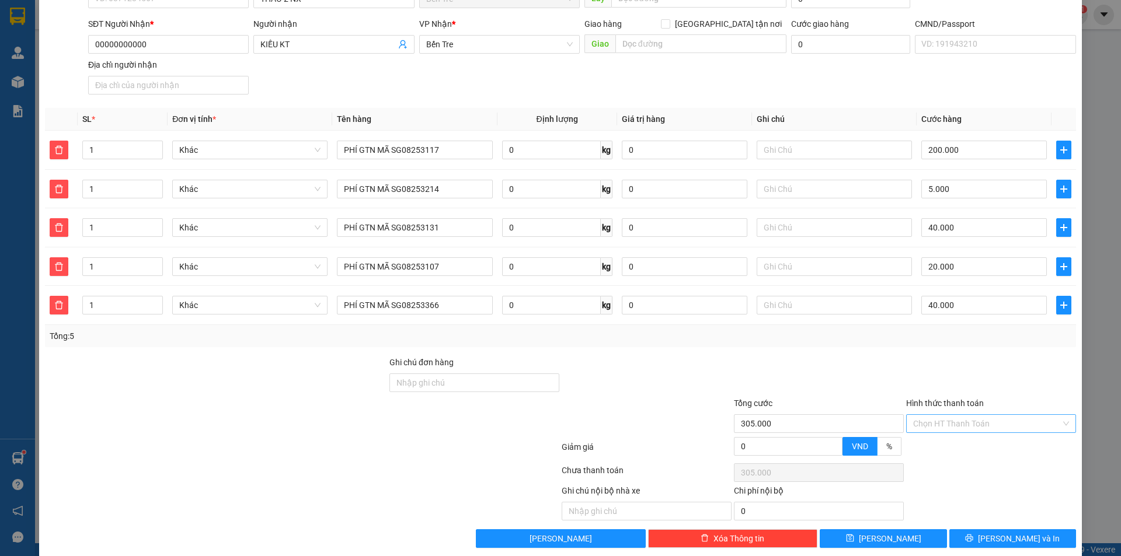
drag, startPoint x: 949, startPoint y: 415, endPoint x: 951, endPoint y: 424, distance: 9.6
click at [950, 416] on input "Hình thức thanh toán" at bounding box center [987, 424] width 148 height 18
drag, startPoint x: 941, startPoint y: 442, endPoint x: 898, endPoint y: 430, distance: 45.6
click at [943, 443] on div "Tại văn phòng" at bounding box center [983, 447] width 155 height 13
type input "0"
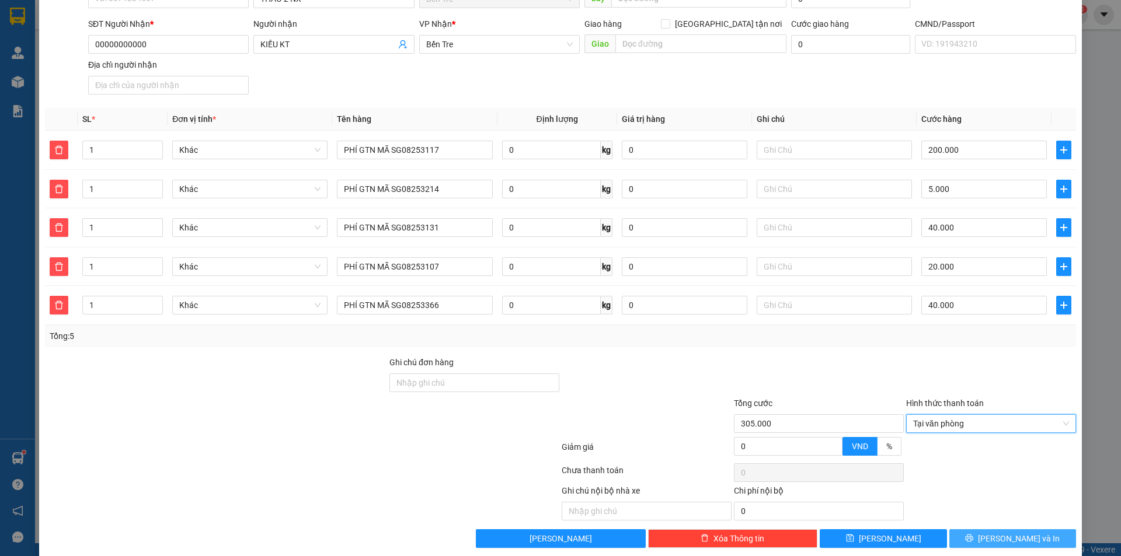
drag, startPoint x: 999, startPoint y: 538, endPoint x: 1063, endPoint y: 488, distance: 81.5
click at [1001, 536] on span "[PERSON_NAME] và In" at bounding box center [1019, 538] width 82 height 13
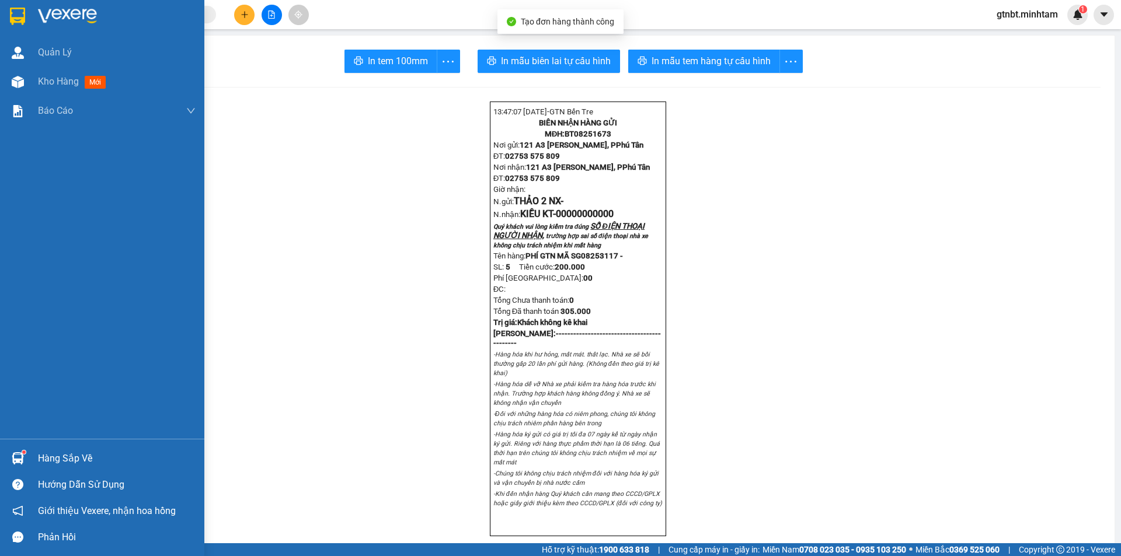
click at [44, 19] on img at bounding box center [67, 17] width 59 height 18
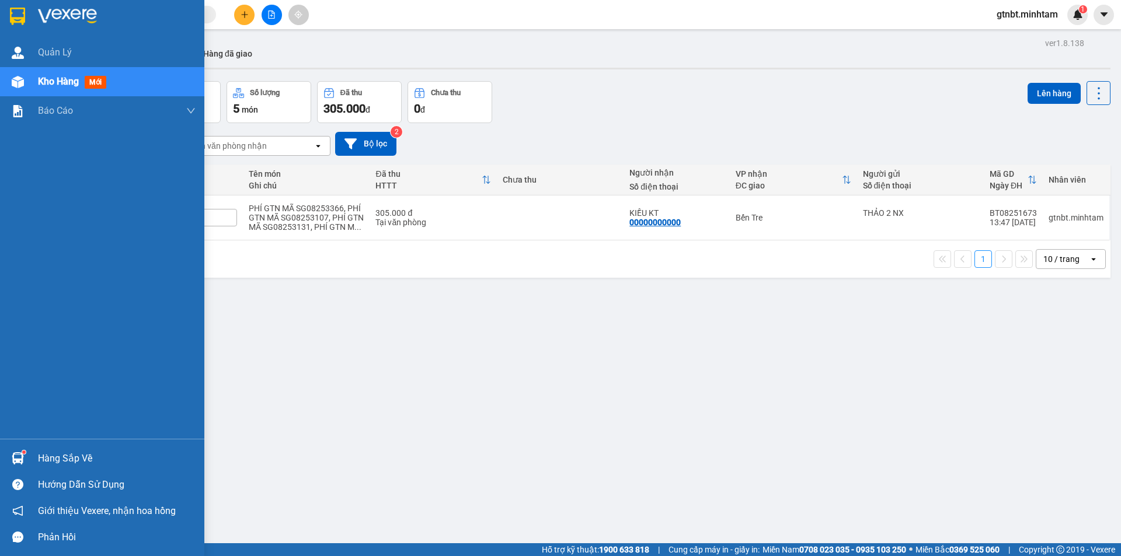
click at [21, 15] on img at bounding box center [17, 17] width 15 height 18
click at [11, 14] on img at bounding box center [17, 17] width 15 height 18
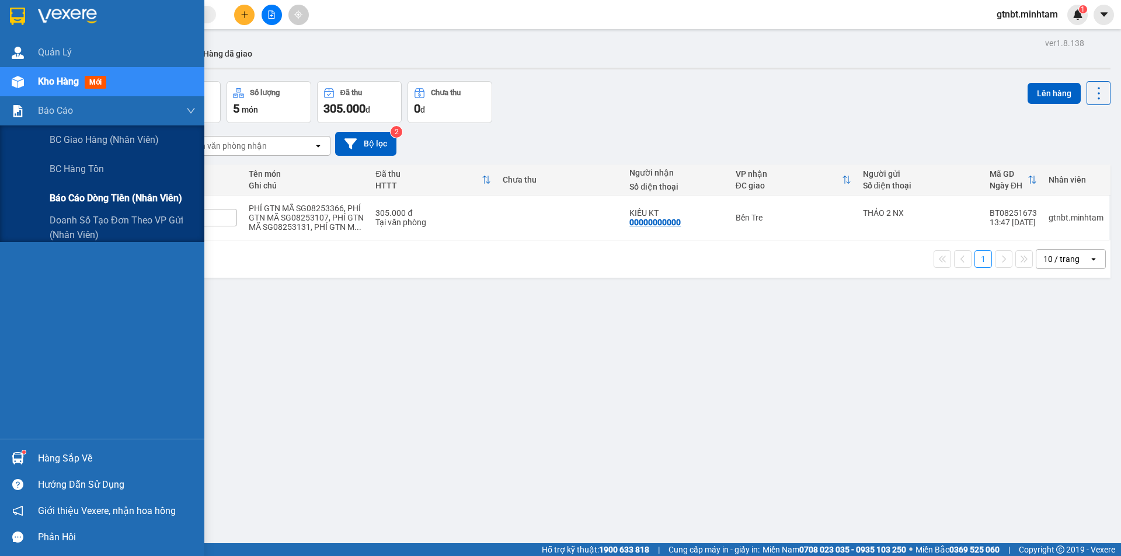
click at [52, 201] on span "Báo cáo dòng tiền (nhân viên)" at bounding box center [116, 198] width 132 height 15
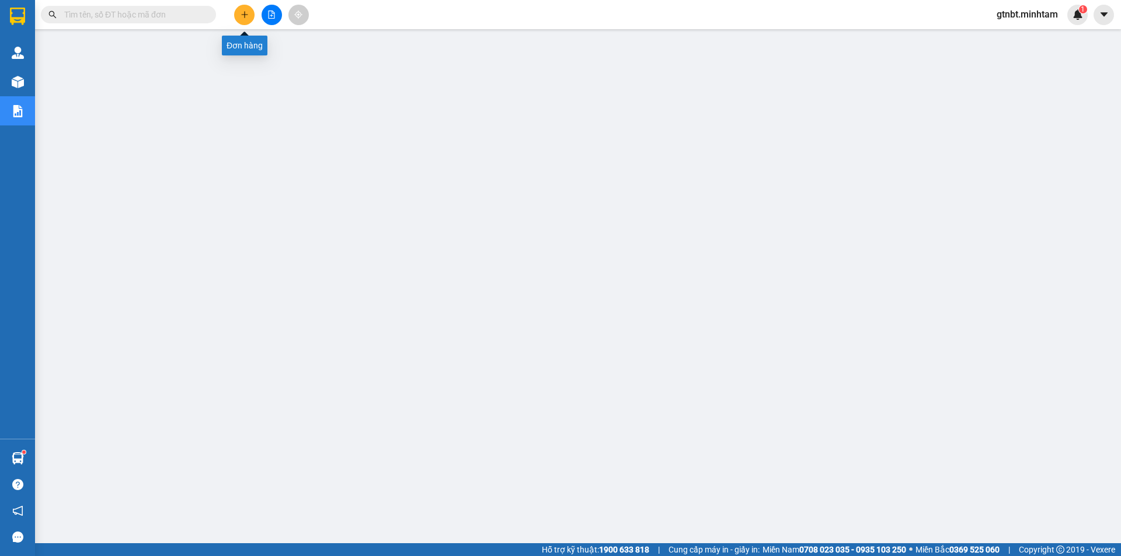
click at [250, 16] on button at bounding box center [244, 15] width 20 height 20
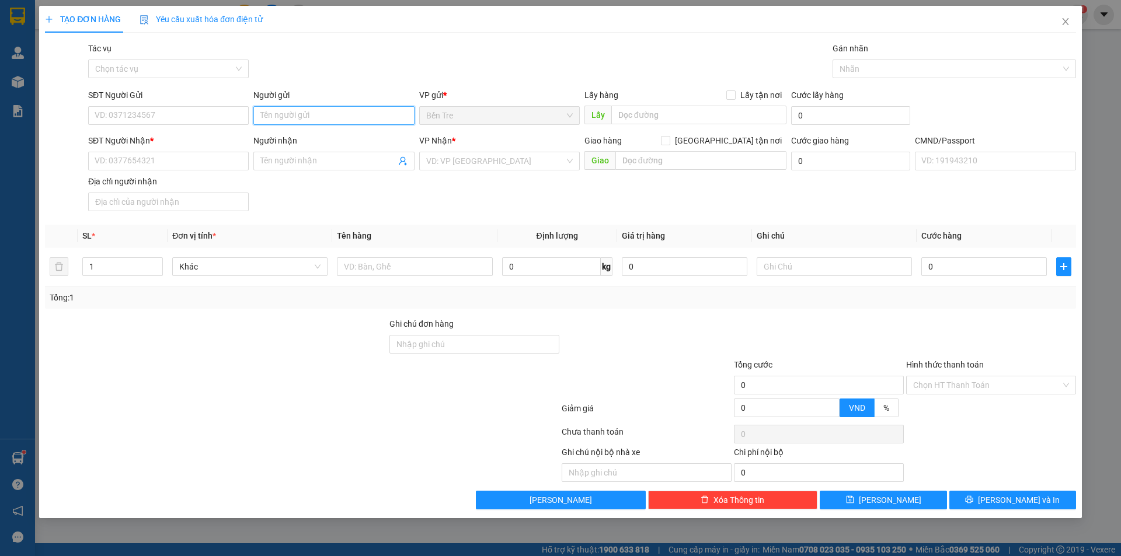
click at [282, 114] on input "Người gửi" at bounding box center [333, 115] width 160 height 19
type input "THẢO 2 NX"
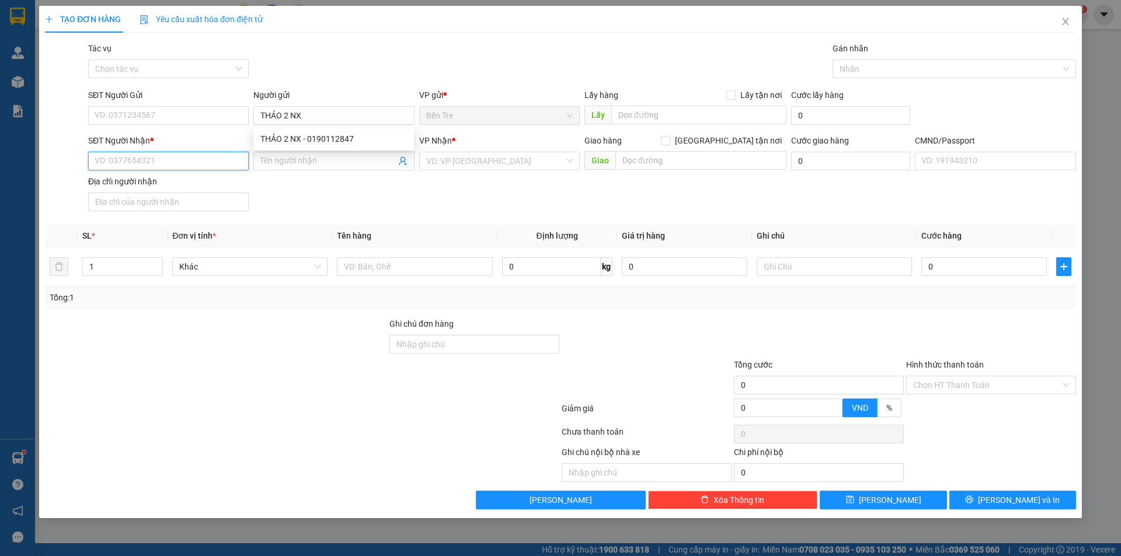
click at [138, 166] on input "SĐT Người Nhận *" at bounding box center [168, 161] width 160 height 19
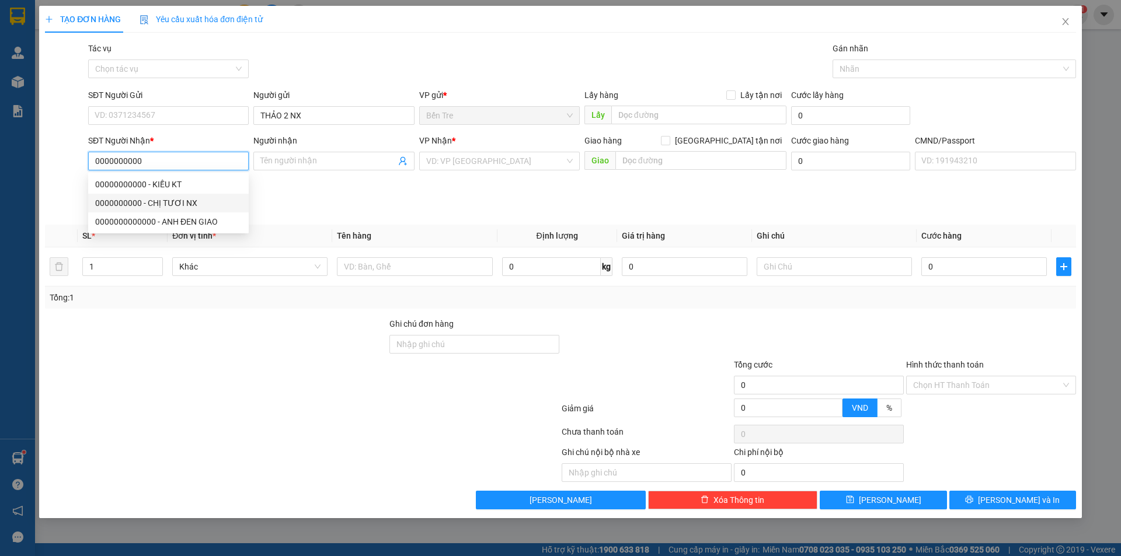
type input "0000000000"
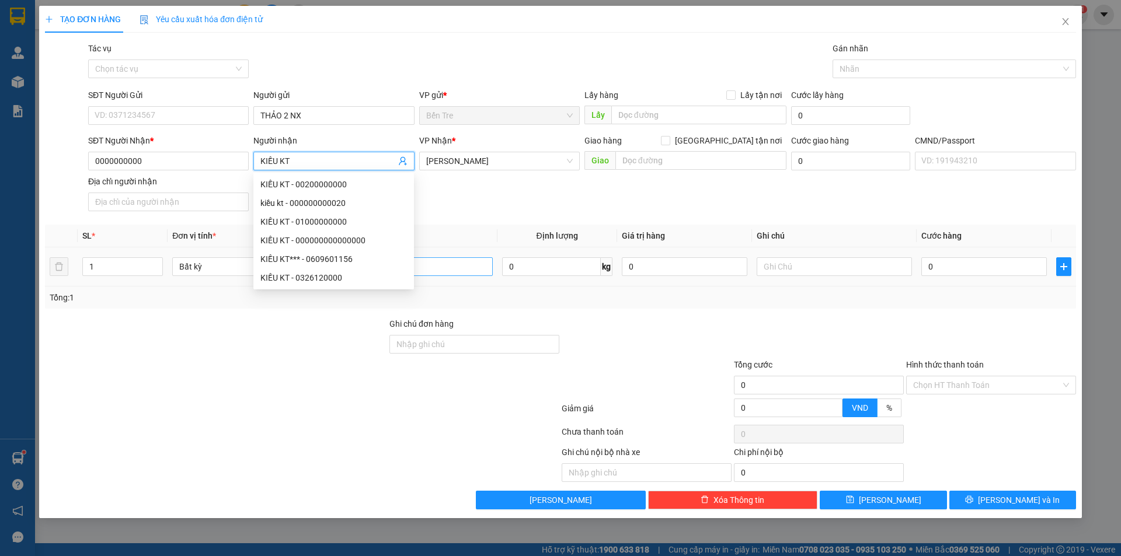
type input "KIỀU KT"
click at [453, 268] on input "text" at bounding box center [414, 266] width 155 height 19
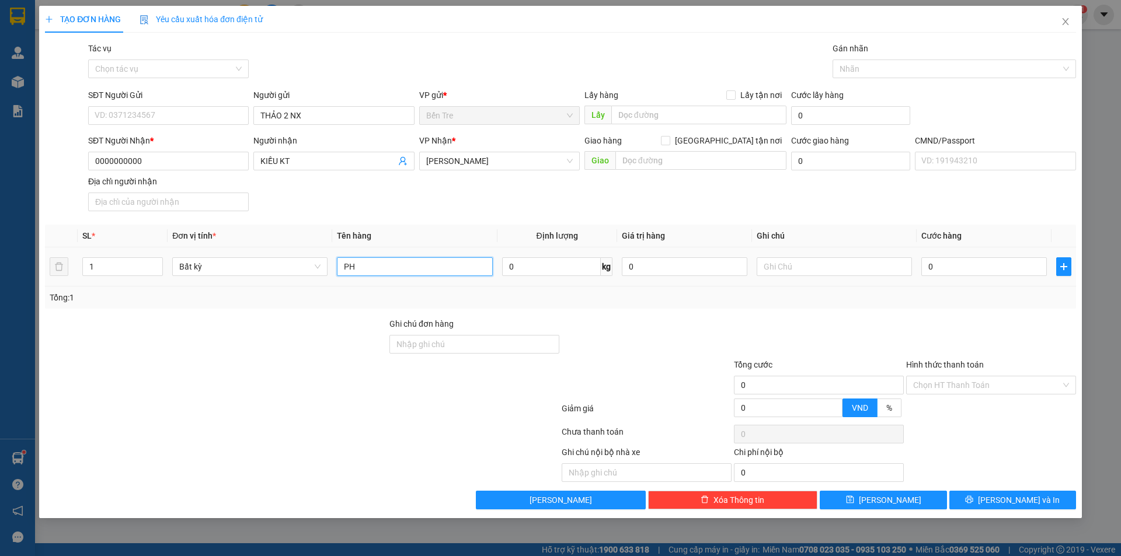
type input "P"
type input "1 PB TIỀN GTN NGÀY 14/8"
drag, startPoint x: 983, startPoint y: 371, endPoint x: 983, endPoint y: 379, distance: 8.2
click at [983, 373] on div "Hình thức thanh toán" at bounding box center [991, 367] width 170 height 18
drag, startPoint x: 983, startPoint y: 379, endPoint x: 986, endPoint y: 395, distance: 15.4
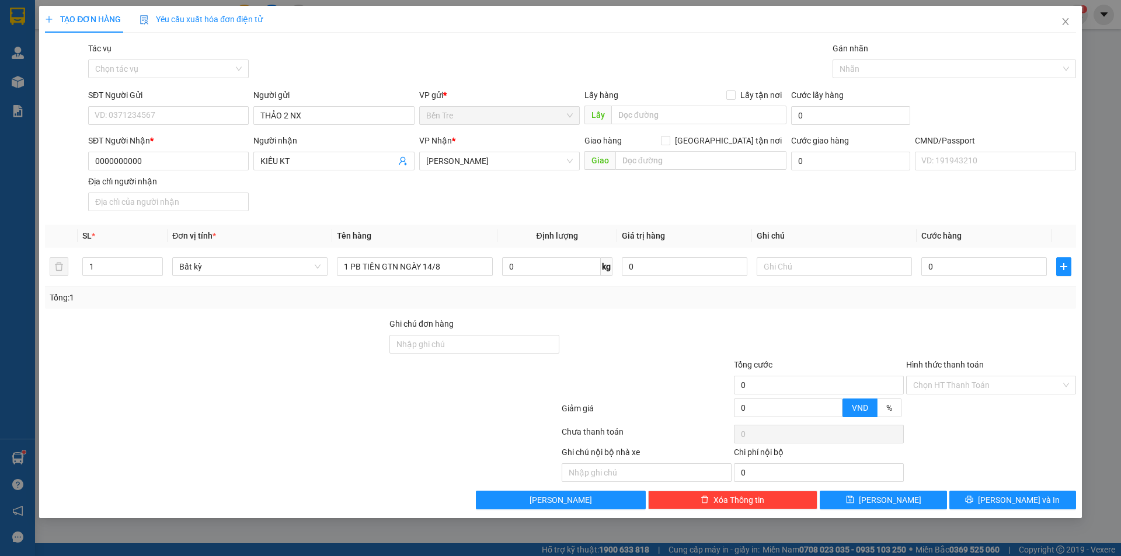
click at [985, 383] on input "Hình thức thanh toán" at bounding box center [987, 385] width 148 height 18
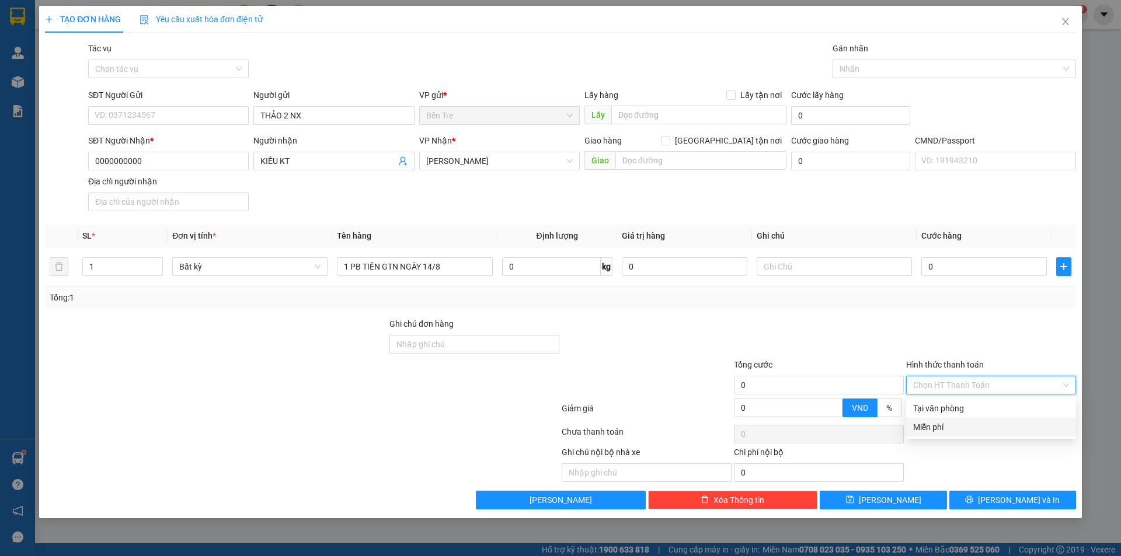
click at [968, 430] on div "Miễn phí" at bounding box center [991, 427] width 156 height 13
drag, startPoint x: 1018, startPoint y: 497, endPoint x: 1116, endPoint y: 483, distance: 98.6
click at [1019, 497] on span "[PERSON_NAME] và In" at bounding box center [1019, 500] width 82 height 13
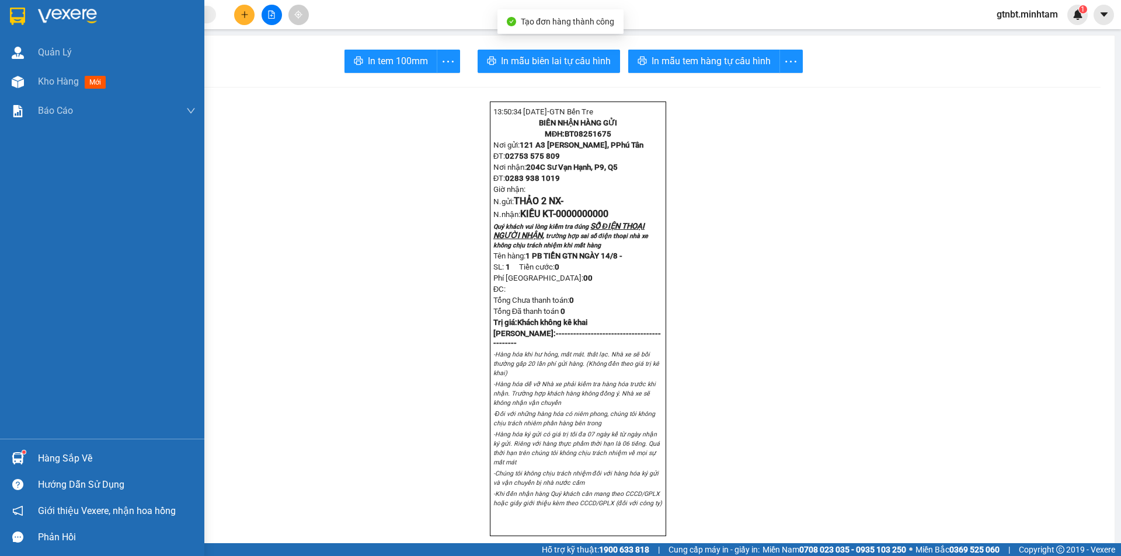
click at [21, 10] on img at bounding box center [17, 17] width 15 height 18
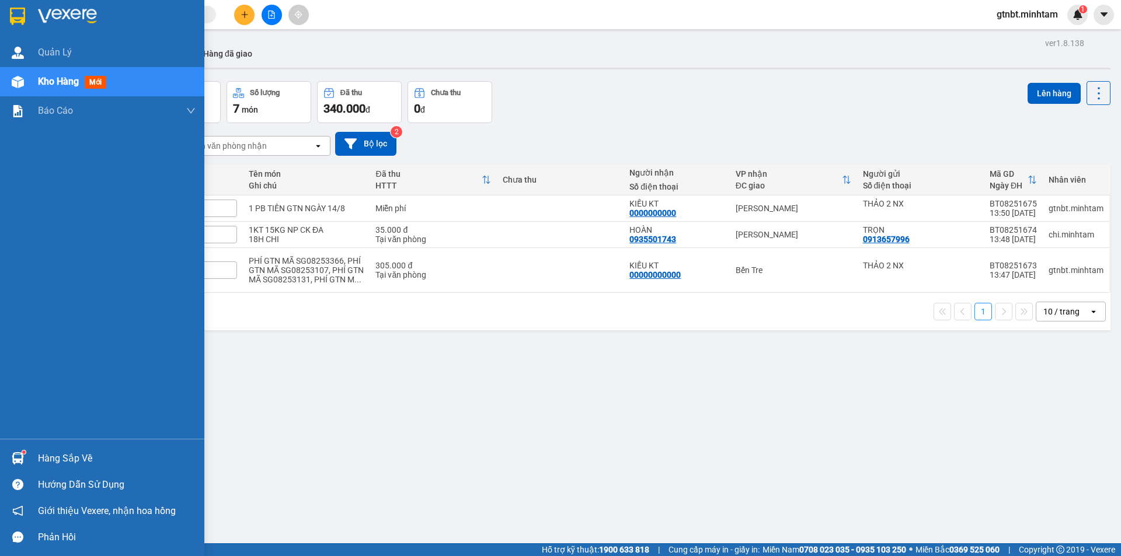
click at [29, 452] on div "Hàng sắp về" at bounding box center [102, 458] width 204 height 26
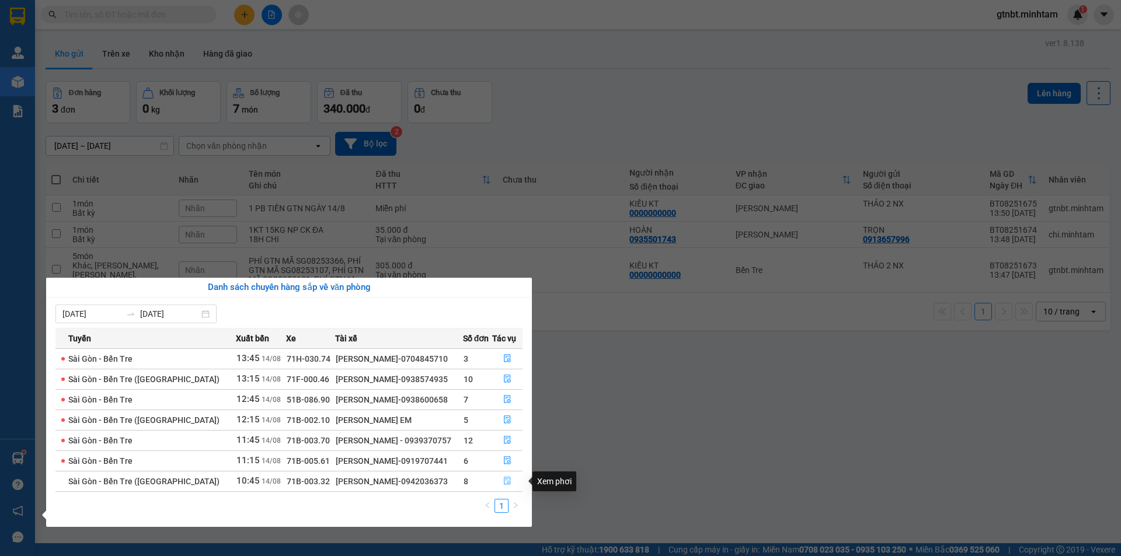
click at [506, 481] on icon "file-done" at bounding box center [507, 481] width 8 height 8
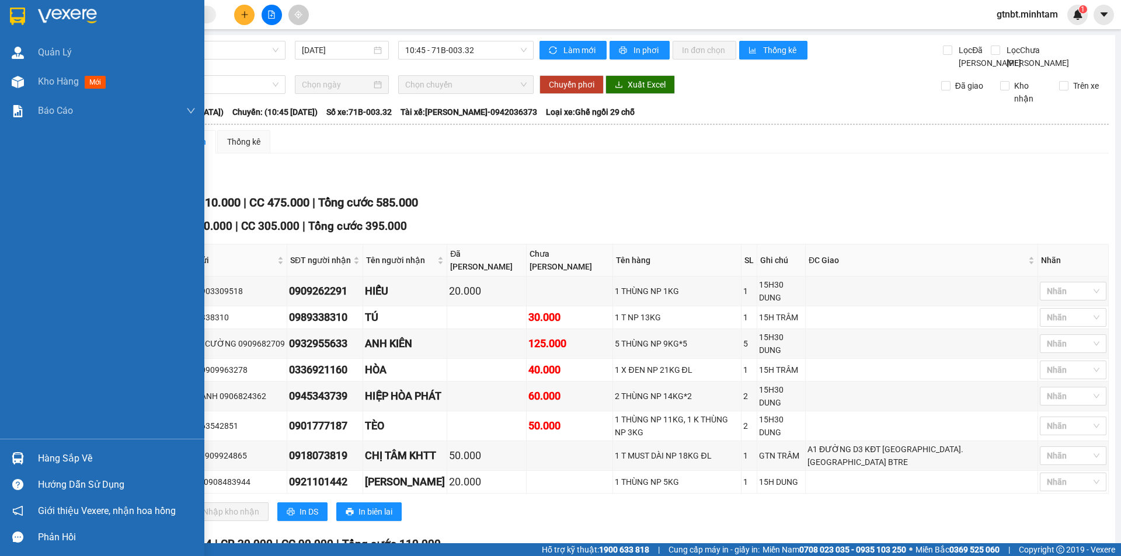
click at [17, 12] on img at bounding box center [17, 17] width 15 height 18
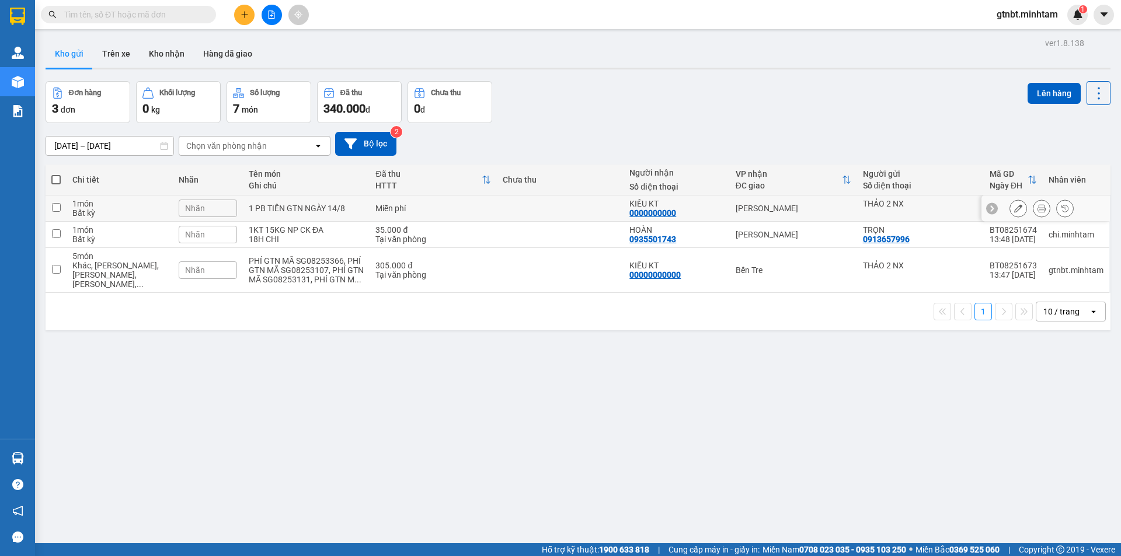
click at [1014, 211] on icon at bounding box center [1018, 208] width 8 height 8
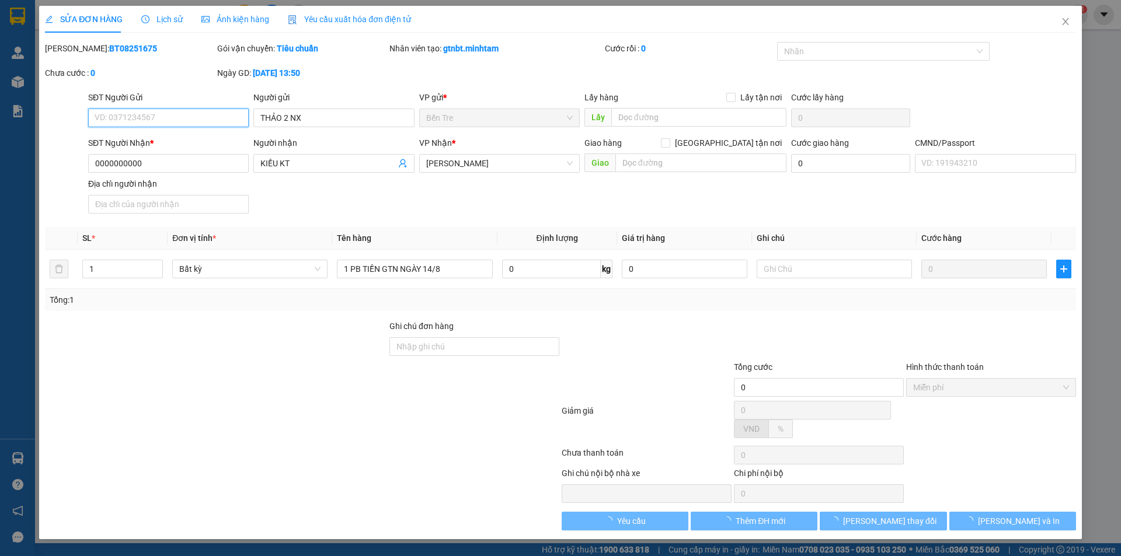
type input "THẢO 2 NX"
type input "0000000000"
type input "KIỀU KT"
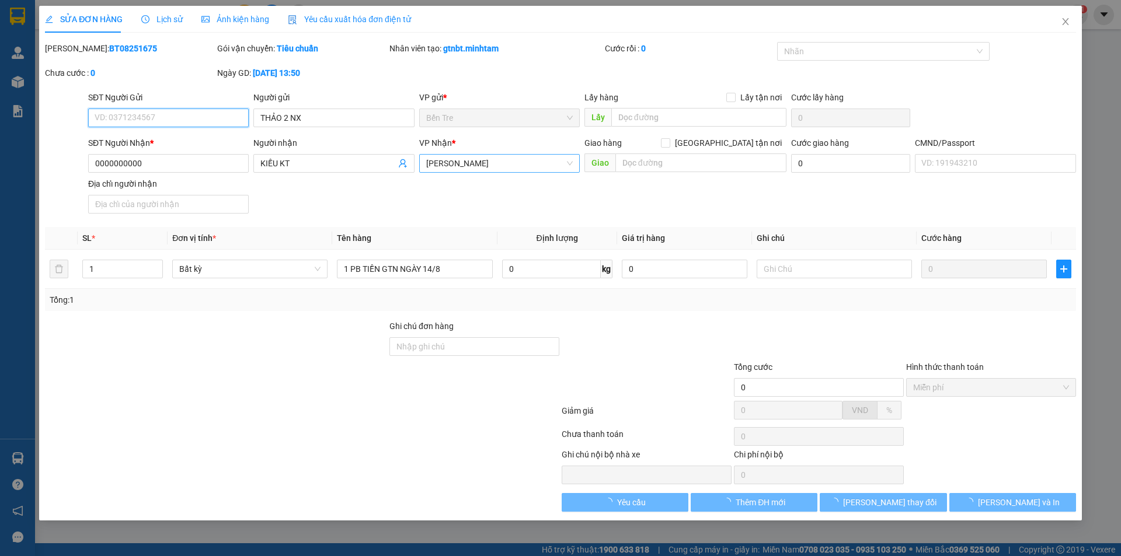
click at [450, 163] on span "[PERSON_NAME]" at bounding box center [499, 164] width 146 height 18
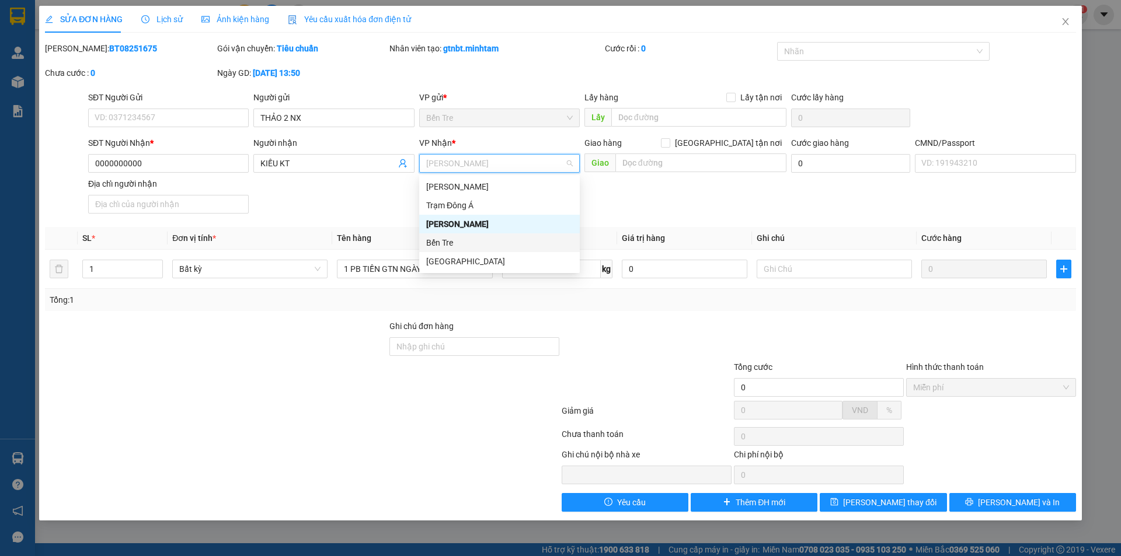
click at [459, 241] on div "Bến Tre" at bounding box center [499, 242] width 146 height 13
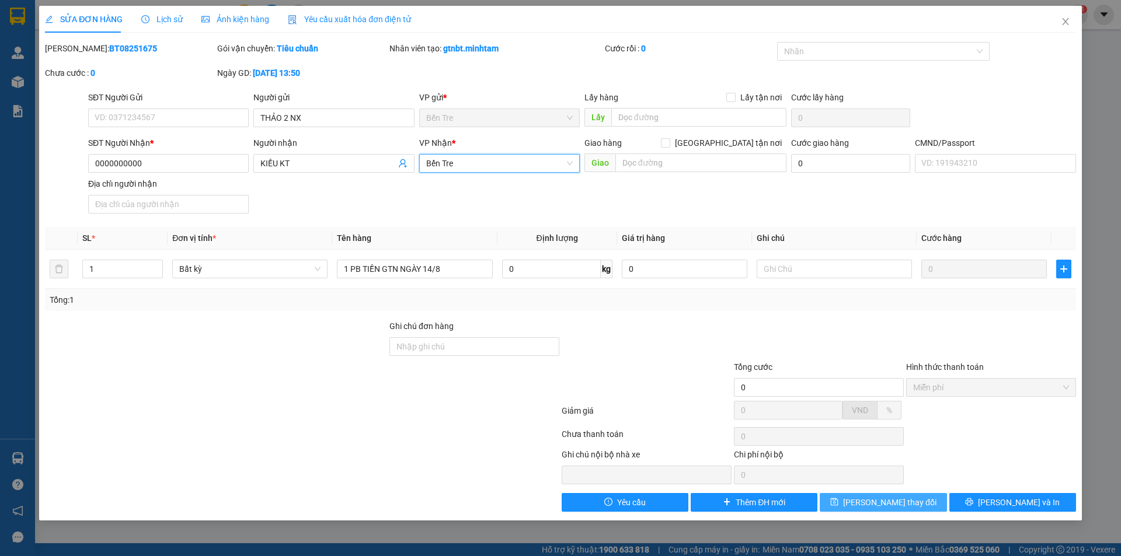
click at [875, 504] on span "[PERSON_NAME] thay đổi" at bounding box center [889, 502] width 93 height 13
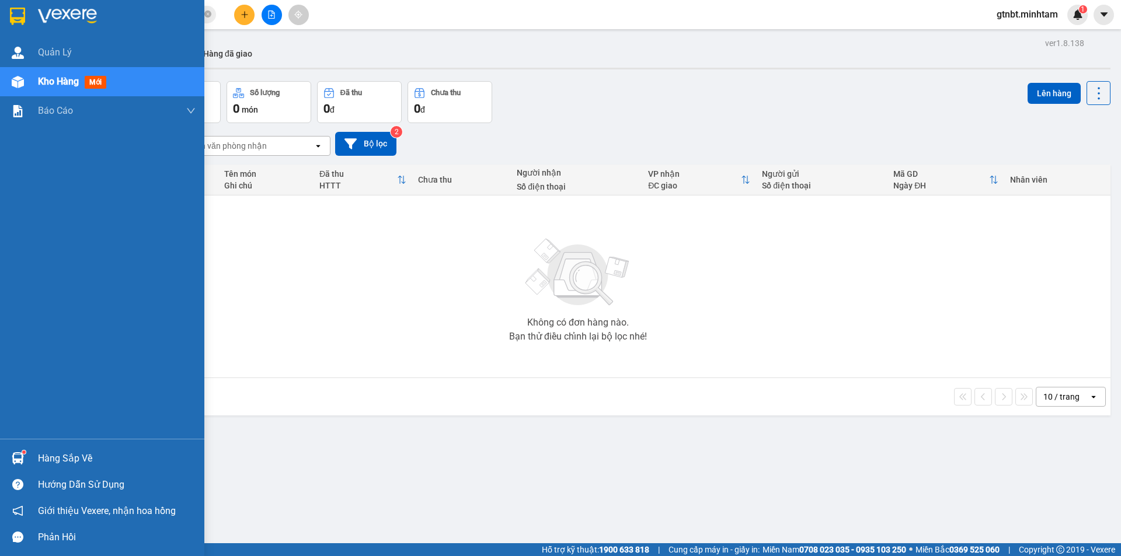
click at [14, 18] on img at bounding box center [17, 17] width 15 height 18
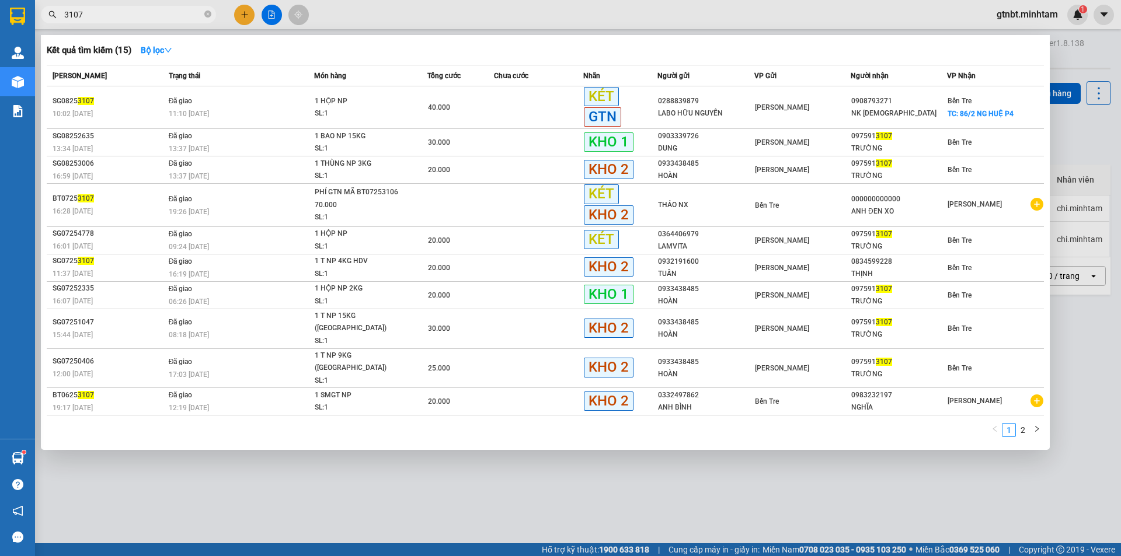
type input "3107"
click at [427, 476] on div at bounding box center [560, 278] width 1121 height 556
